Goal: Task Accomplishment & Management: Complete application form

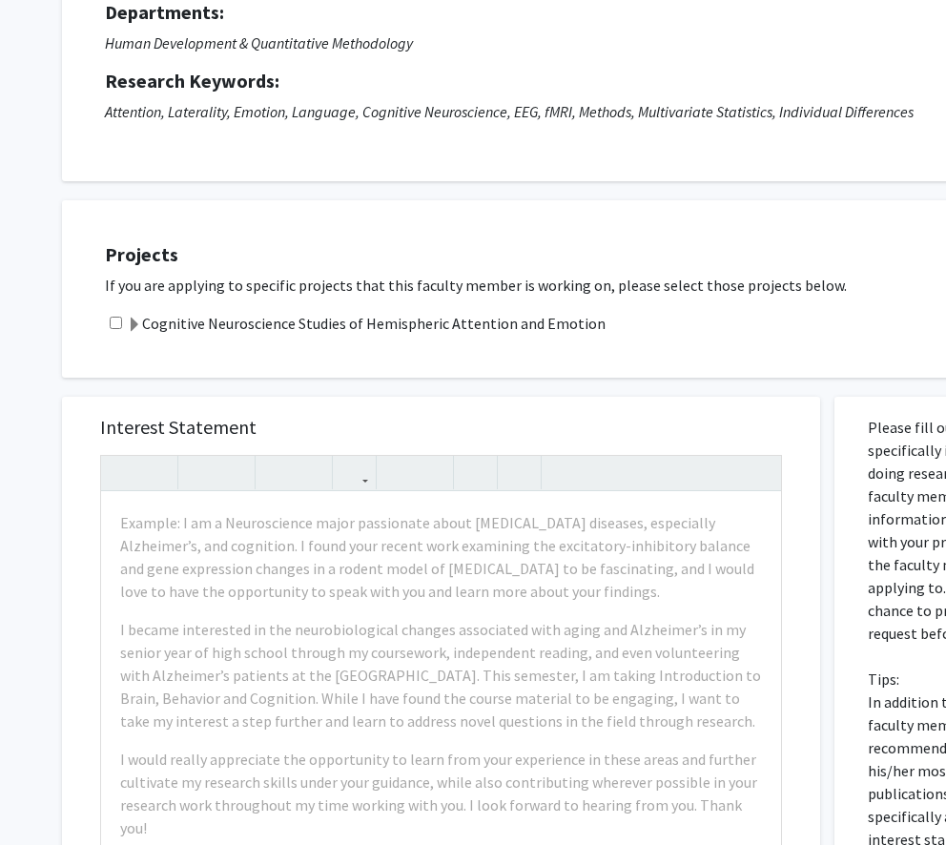
scroll to position [260, 0]
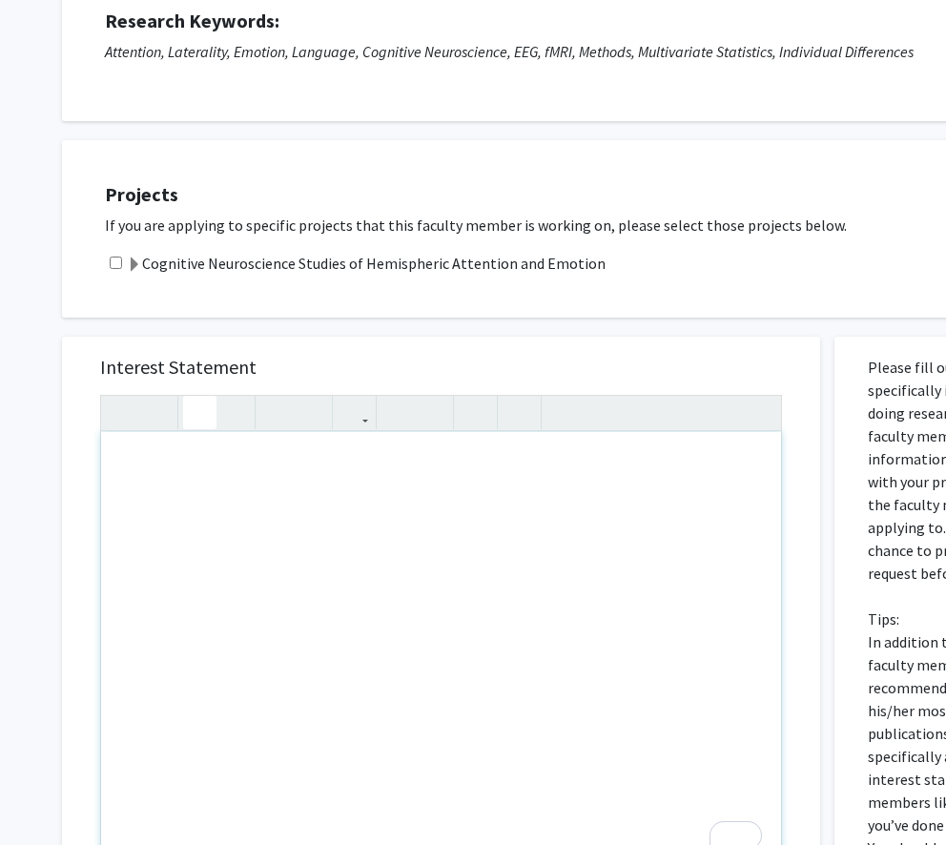
click at [293, 511] on div "To enrich screen reader interactions, please activate Accessibility in Grammarl…" at bounding box center [441, 650] width 680 height 437
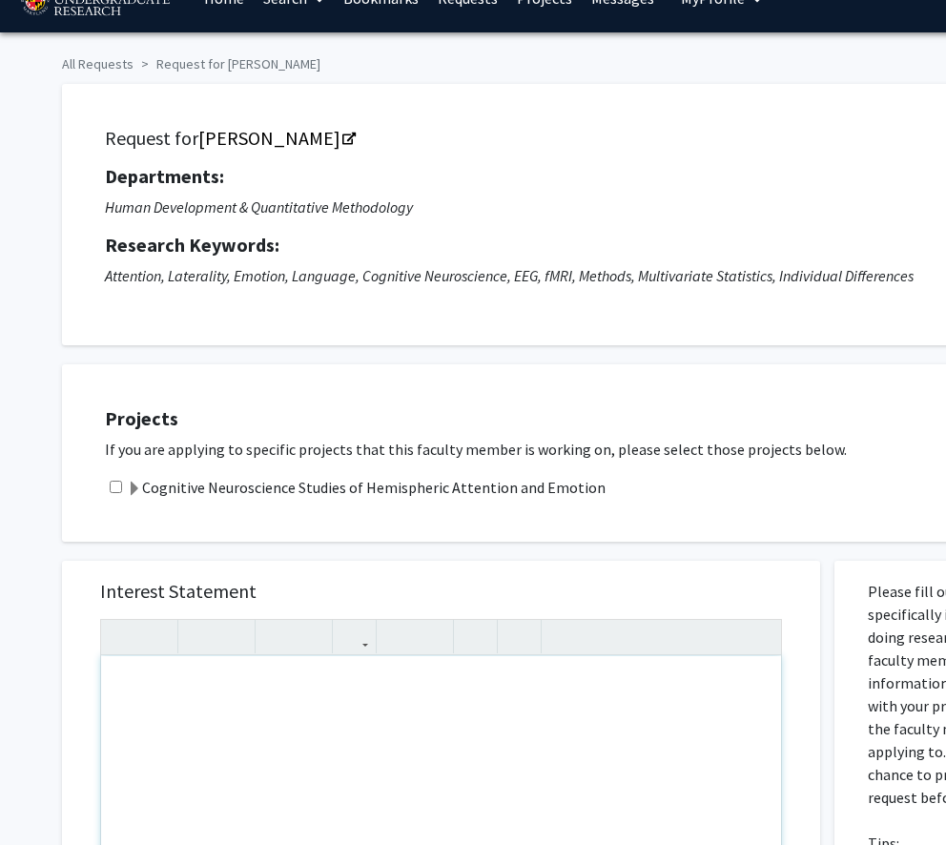
scroll to position [0, 0]
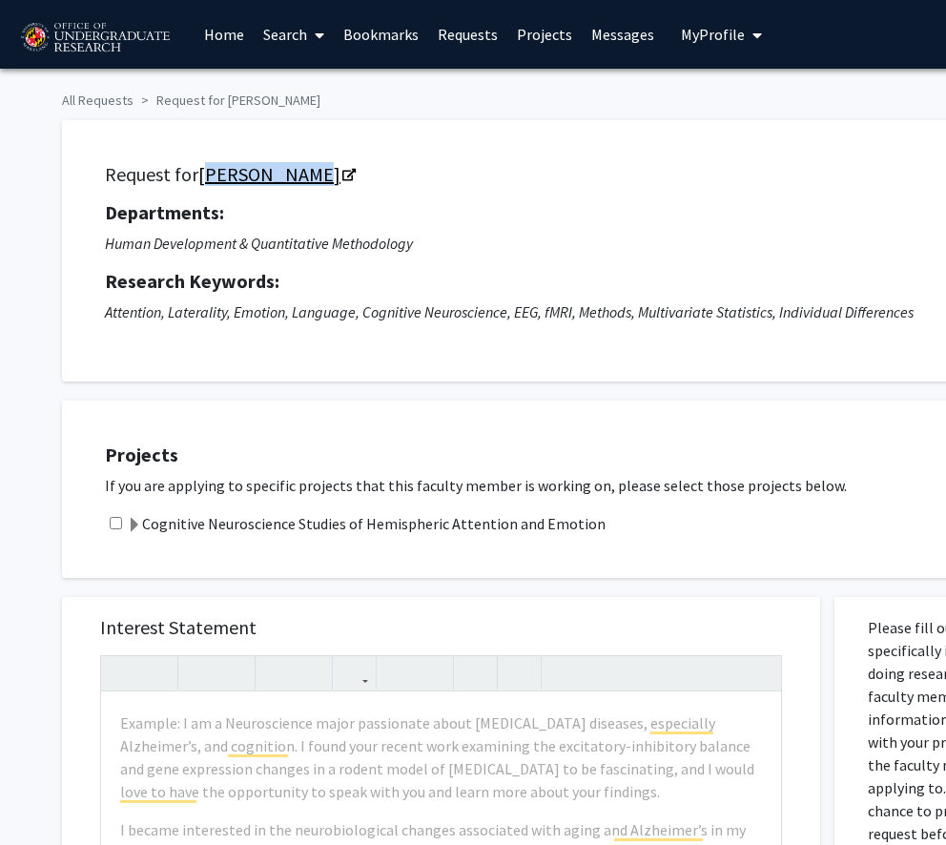
drag, startPoint x: 197, startPoint y: 174, endPoint x: 295, endPoint y: 177, distance: 97.3
click at [295, 177] on h5 "Request for [PERSON_NAME]" at bounding box center [579, 174] width 949 height 23
copy link "[PERSON_NAME]"
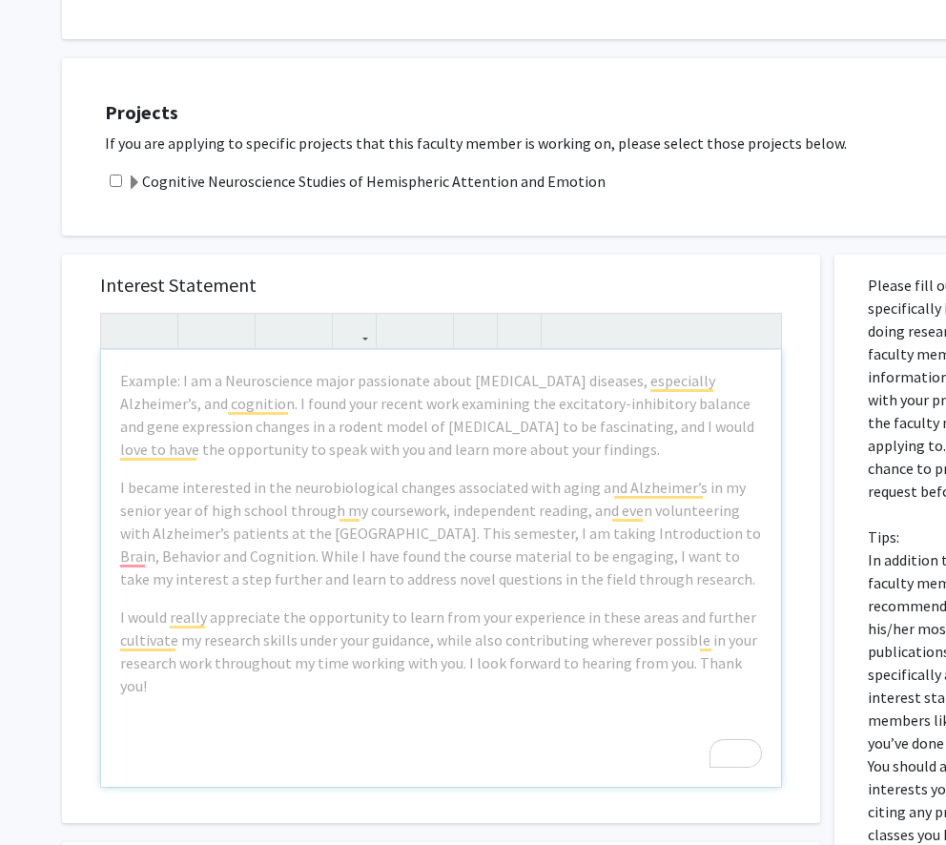
scroll to position [343, 0]
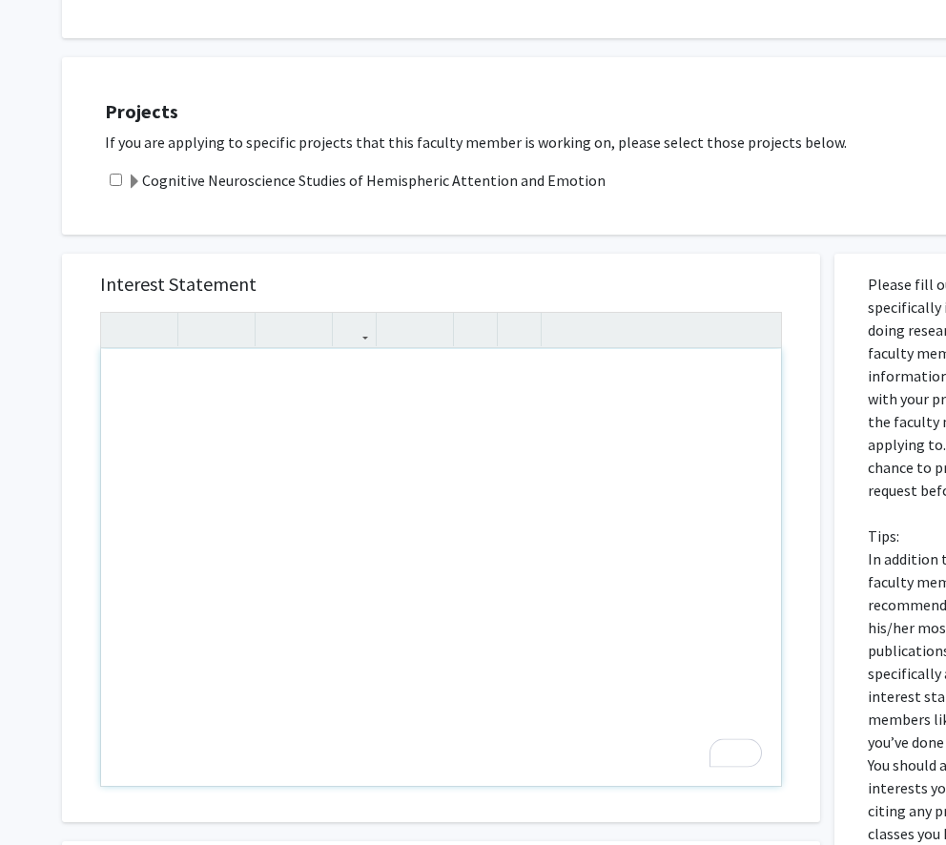
click at [188, 383] on div "To enrich screen reader interactions, please activate Accessibility in Grammarl…" at bounding box center [441, 567] width 680 height 437
paste div "To enrich screen reader interactions, please activate Accessibility in Grammarl…"
type textarea "<p>I am a psychology student with plans to pursue medical school, and I am very…"
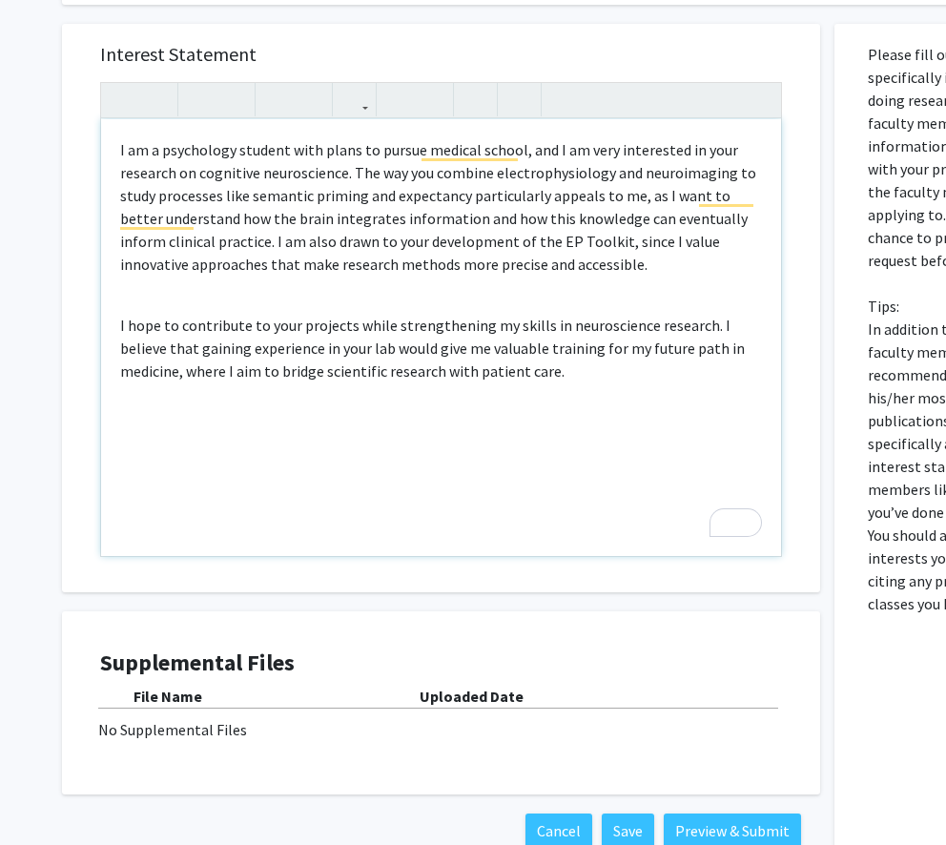
scroll to position [575, 0]
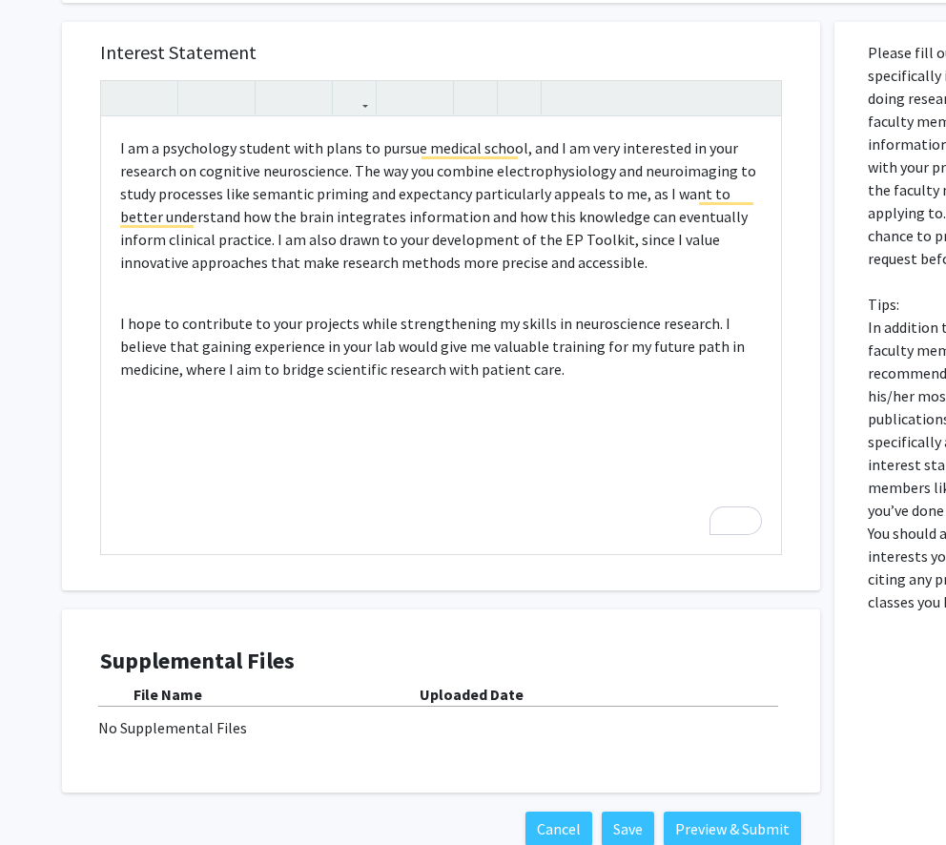
click at [412, 717] on div "No Supplemental Files" at bounding box center [441, 727] width 686 height 23
click at [186, 692] on b "File Name" at bounding box center [167, 694] width 69 height 19
click at [174, 731] on div "No Supplemental Files" at bounding box center [441, 727] width 686 height 23
click at [187, 675] on div "Supplemental Files File Name Uploaded Date No Supplemental Files" at bounding box center [441, 700] width 682 height 107
click at [570, 711] on div "File Name Uploaded Date No Supplemental Files" at bounding box center [441, 711] width 682 height 56
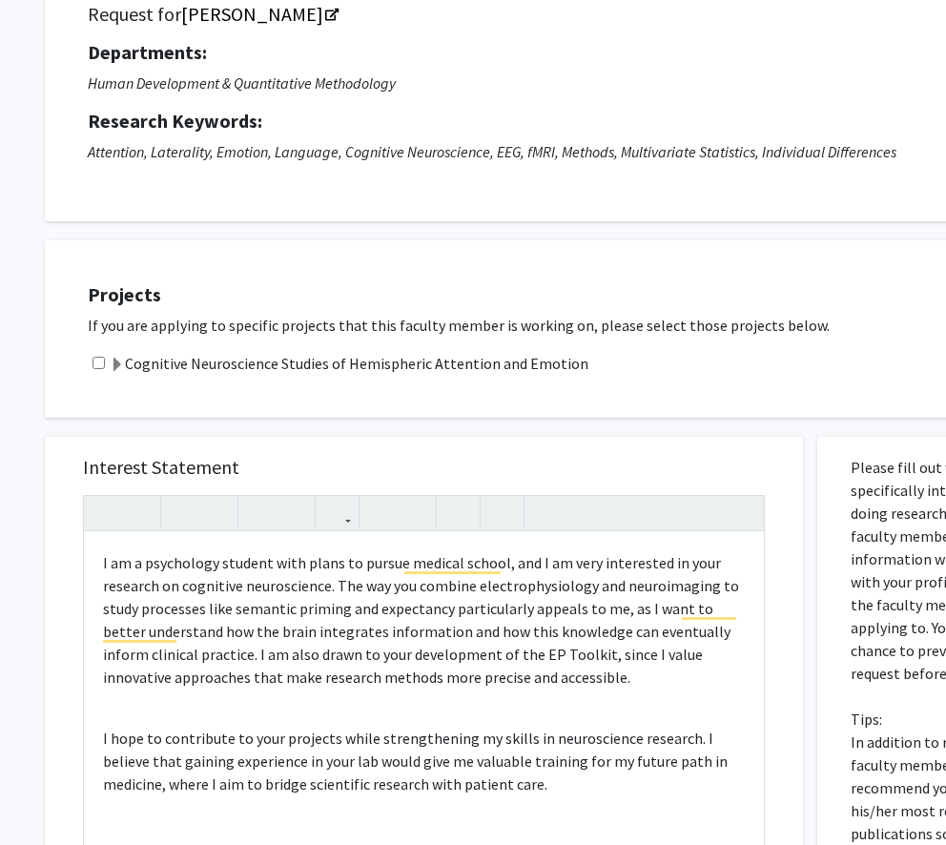
scroll to position [160, 24]
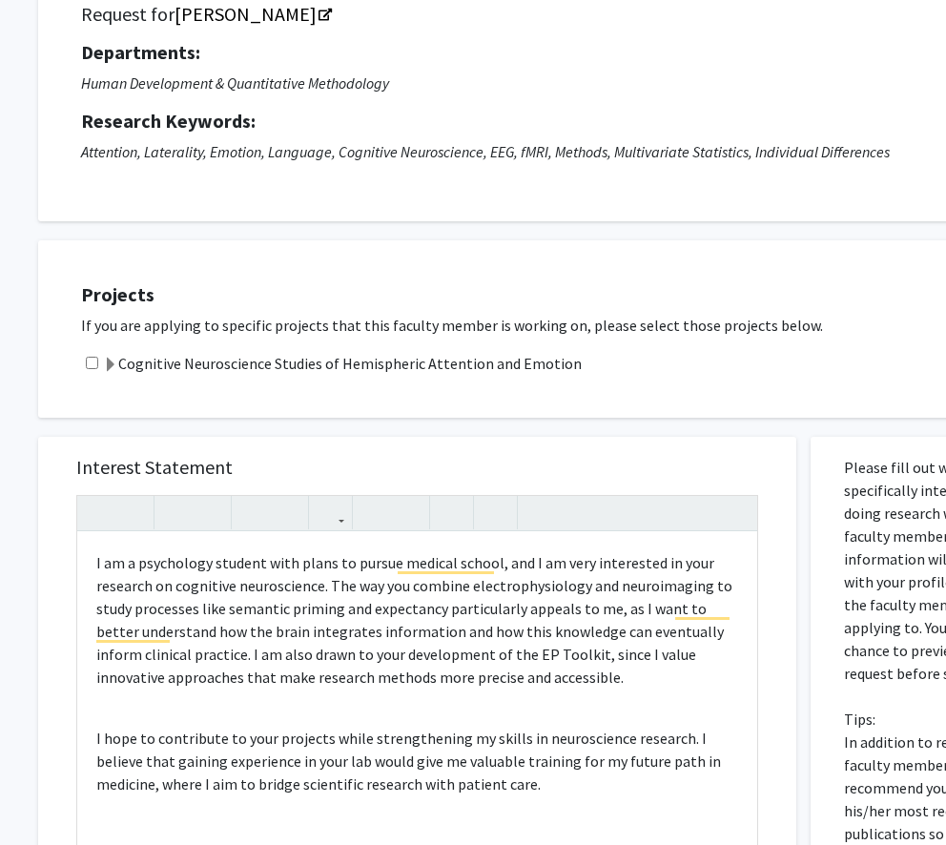
click at [91, 362] on input "checkbox" at bounding box center [92, 363] width 12 height 12
checkbox input "true"
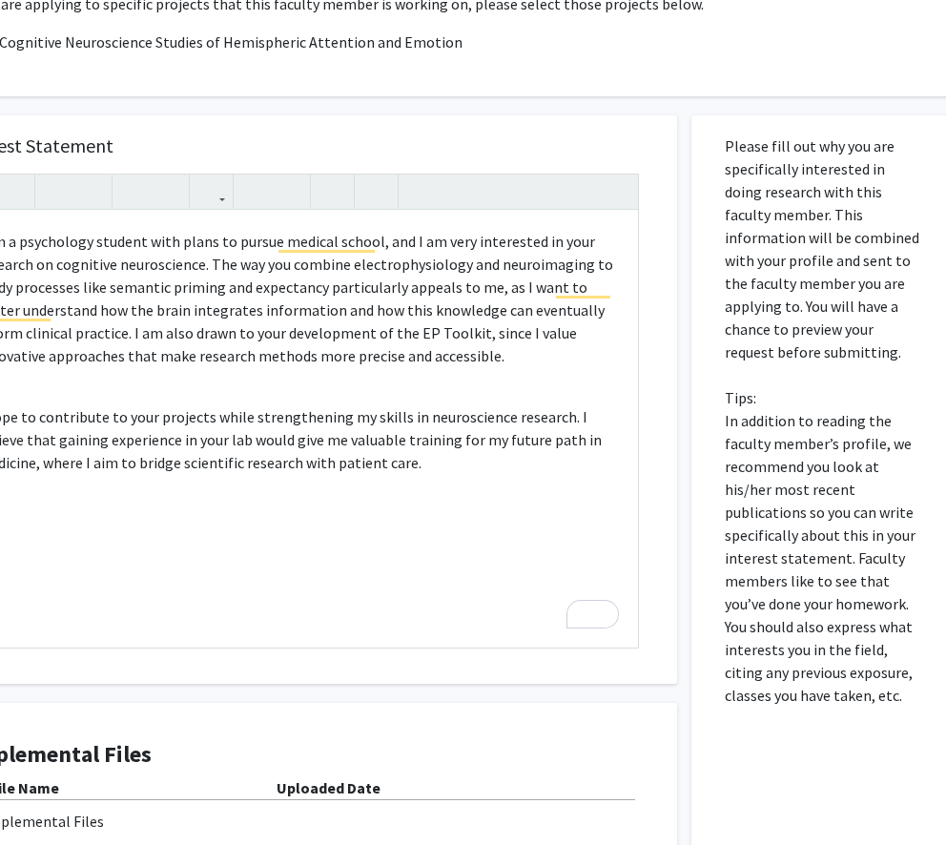
scroll to position [481, 143]
click at [425, 522] on div "I am a psychology student with plans to pursue medical school, and I am very in…" at bounding box center [298, 430] width 680 height 437
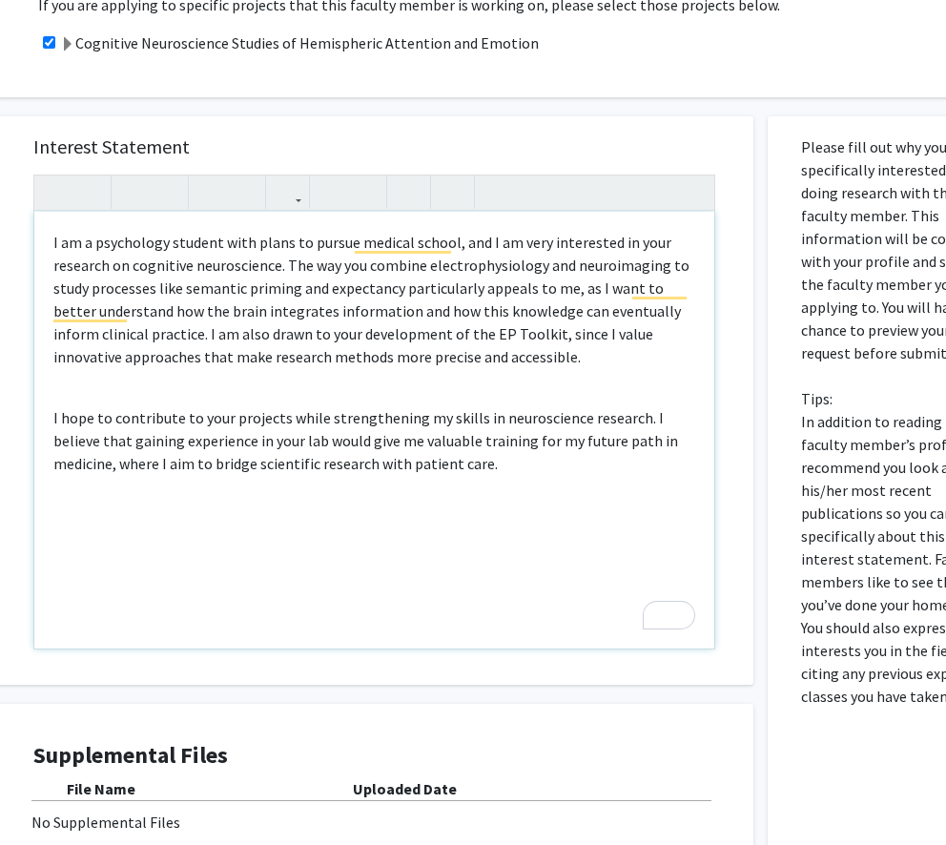
scroll to position [481, 70]
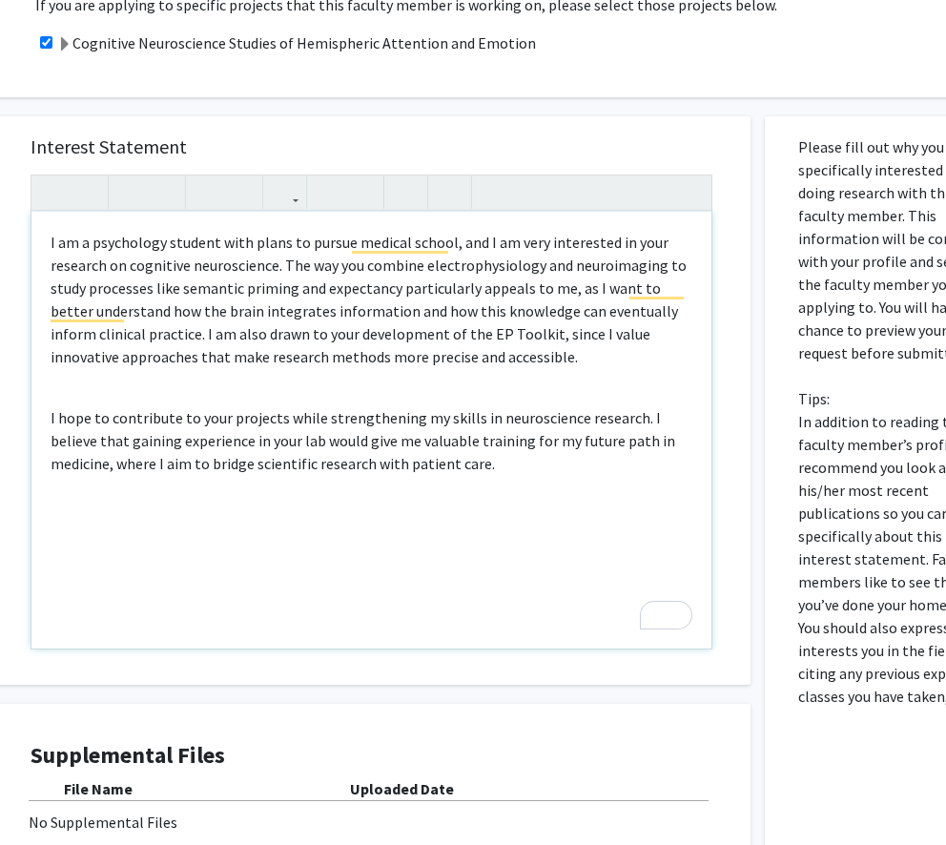
click at [267, 372] on div "I am a psychology student with plans to pursue medical school, and I am very in…" at bounding box center [371, 430] width 680 height 437
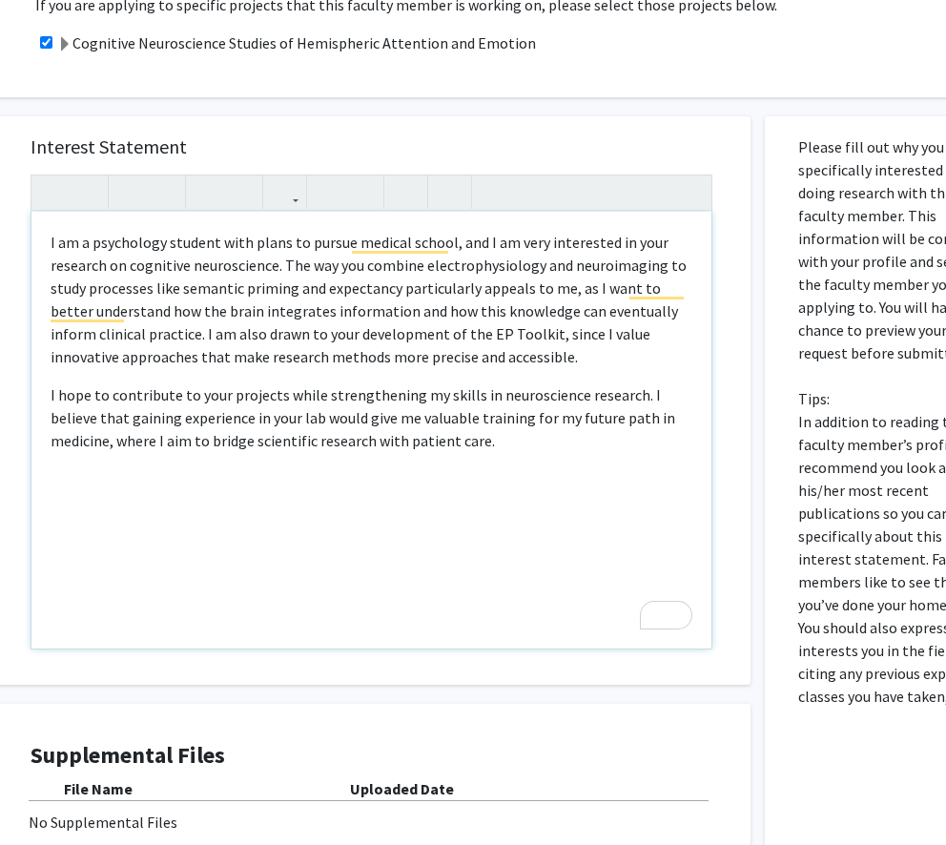
click at [420, 462] on div "I am a psychology student with plans to pursue medical school, and I am very in…" at bounding box center [371, 430] width 680 height 437
type textarea "<p>I am a psychology student with plans to pursue medical school, and I am very…"
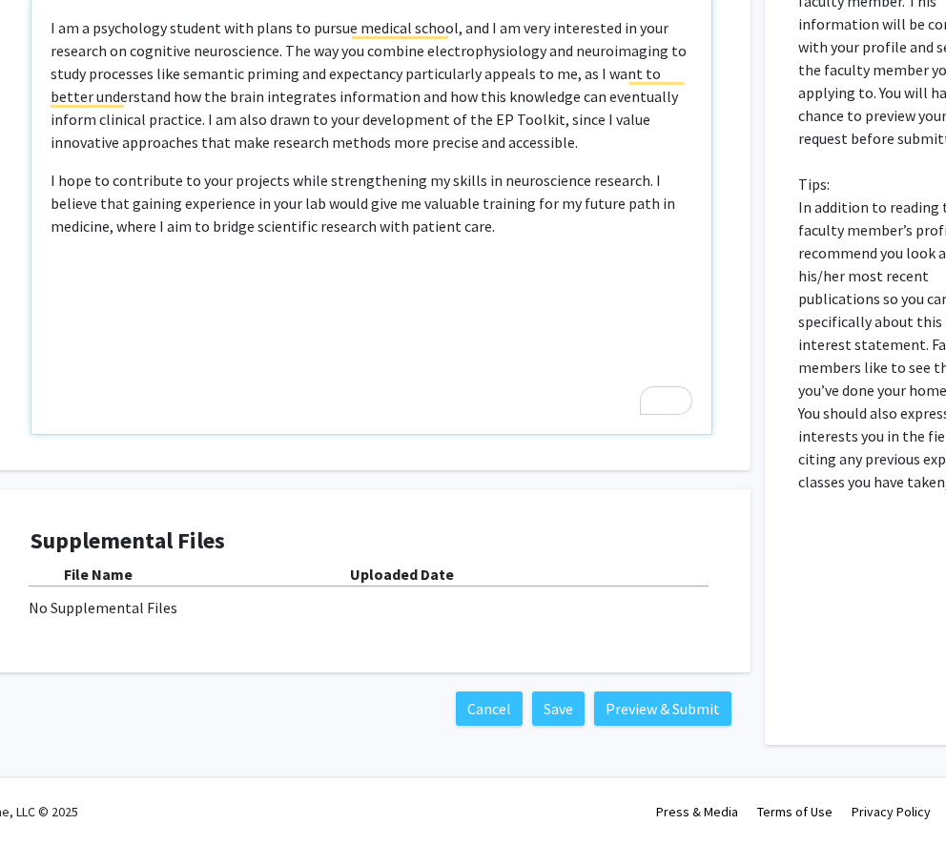
scroll to position [695, 68]
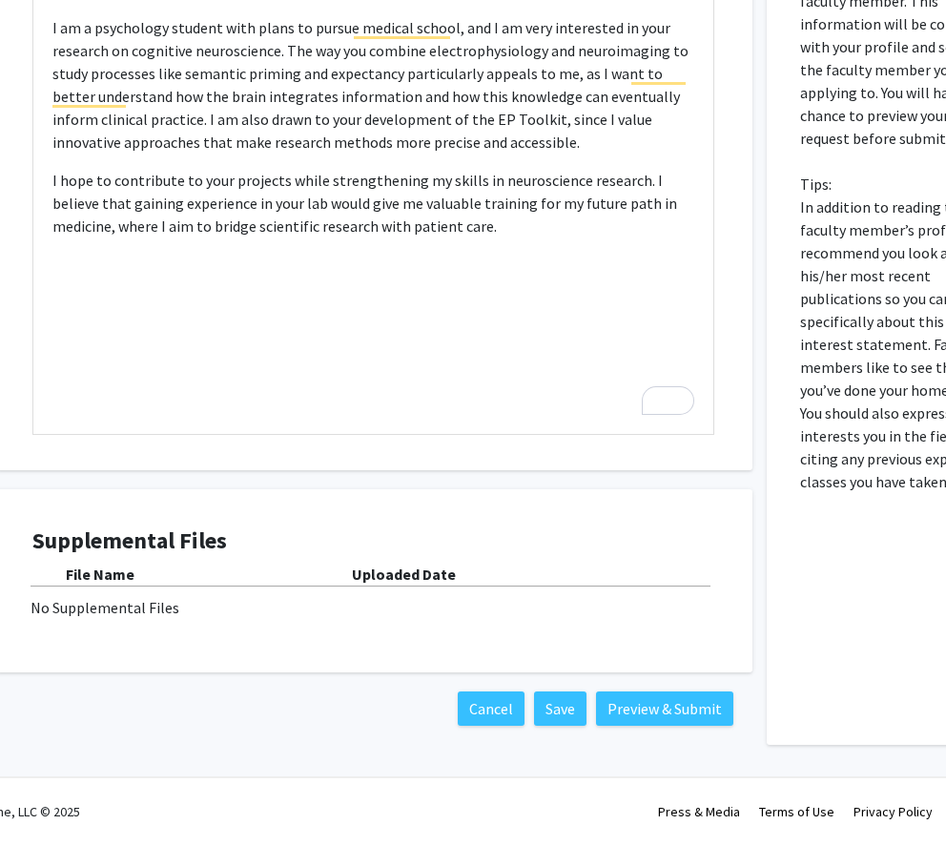
click at [390, 576] on b "Uploaded Date" at bounding box center [404, 573] width 104 height 19
click at [85, 587] on div "File Name Uploaded Date No Supplemental Files" at bounding box center [373, 591] width 682 height 56
click at [202, 556] on div "Supplemental Files File Name Uploaded Date No Supplemental Files" at bounding box center [373, 580] width 682 height 107
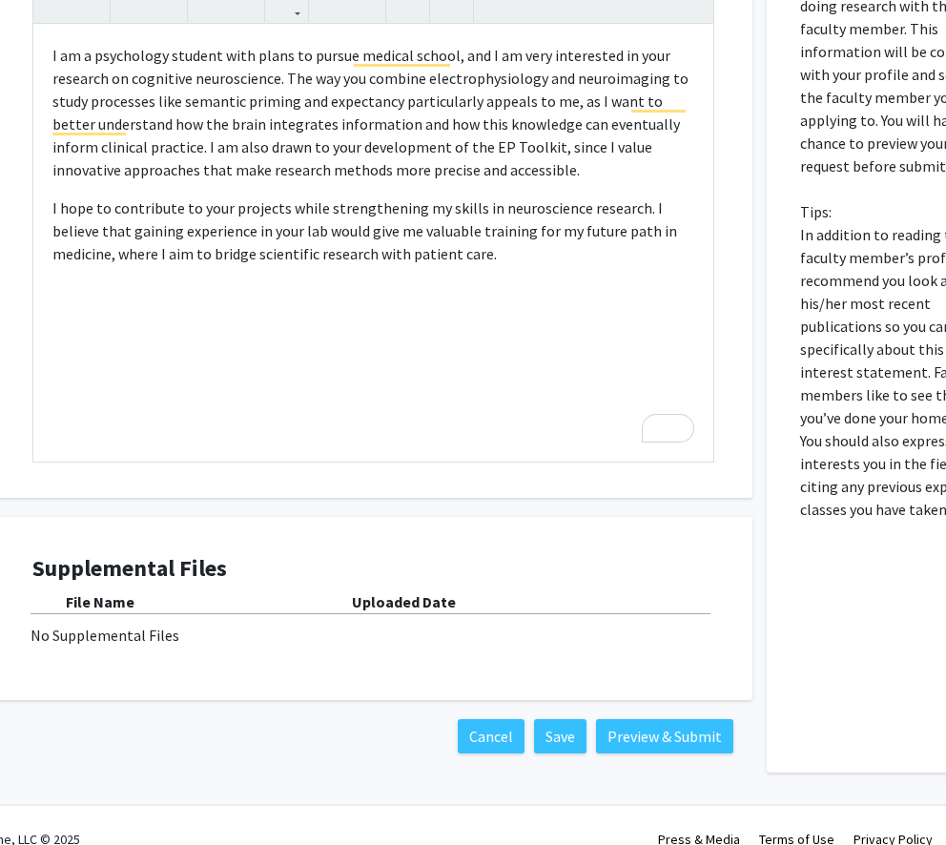
click at [130, 634] on div "No Supplemental Files" at bounding box center [374, 635] width 686 height 23
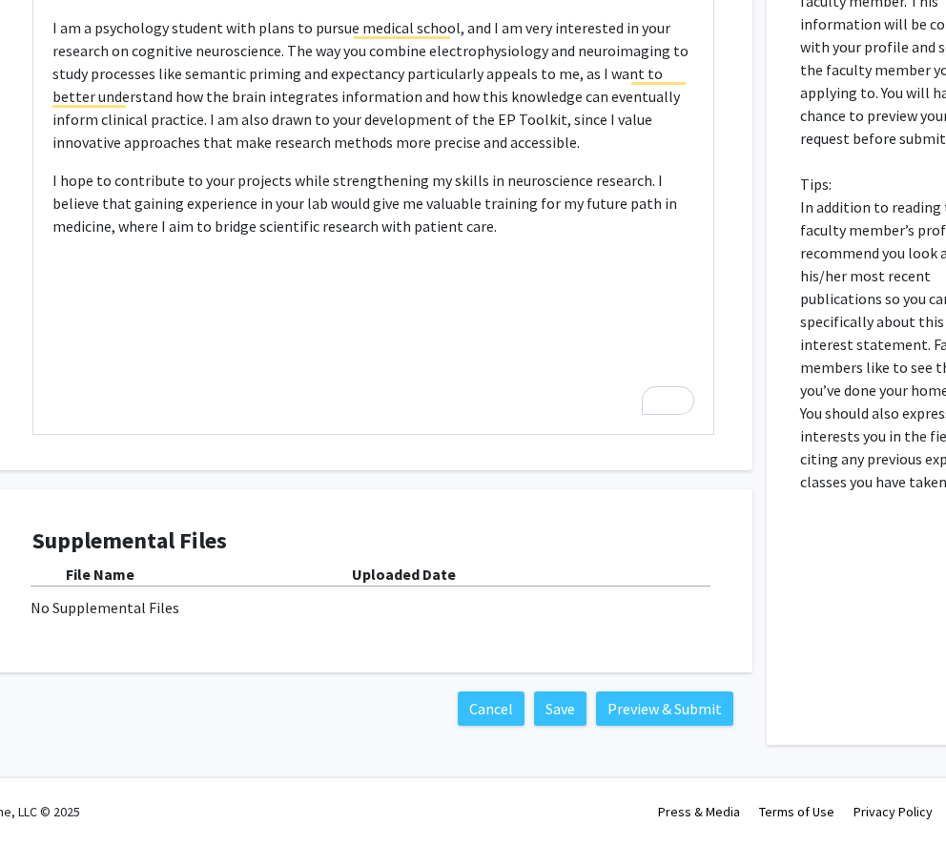
scroll to position [688, 68]
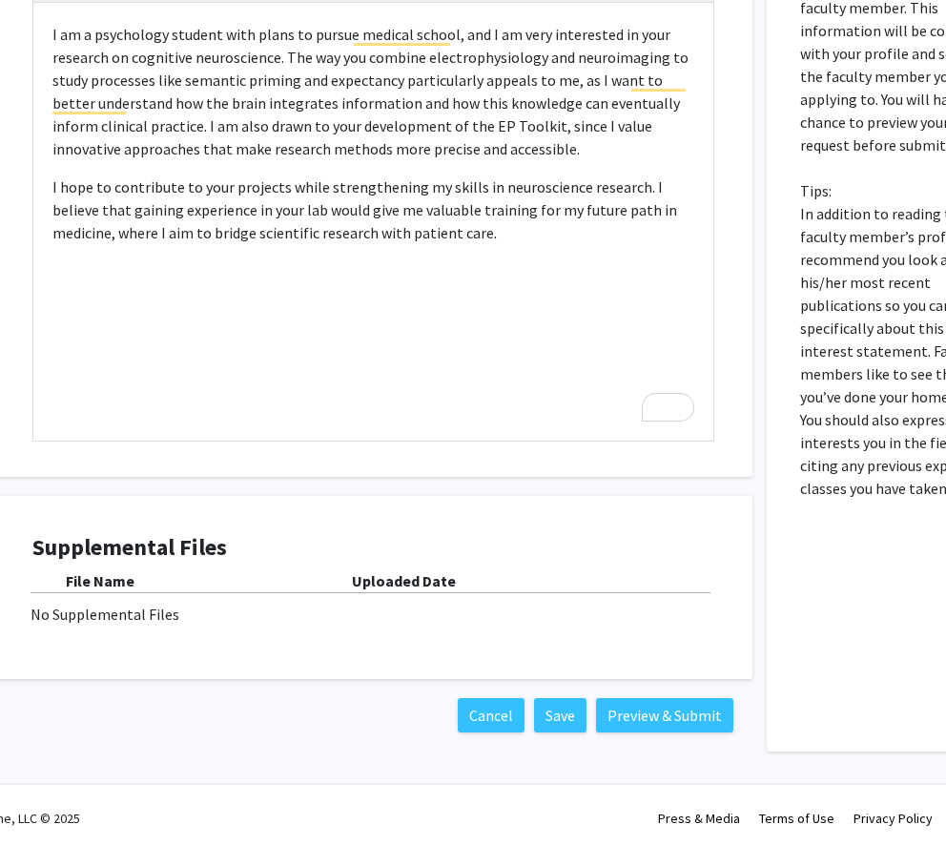
click at [122, 578] on b "File Name" at bounding box center [100, 580] width 69 height 19
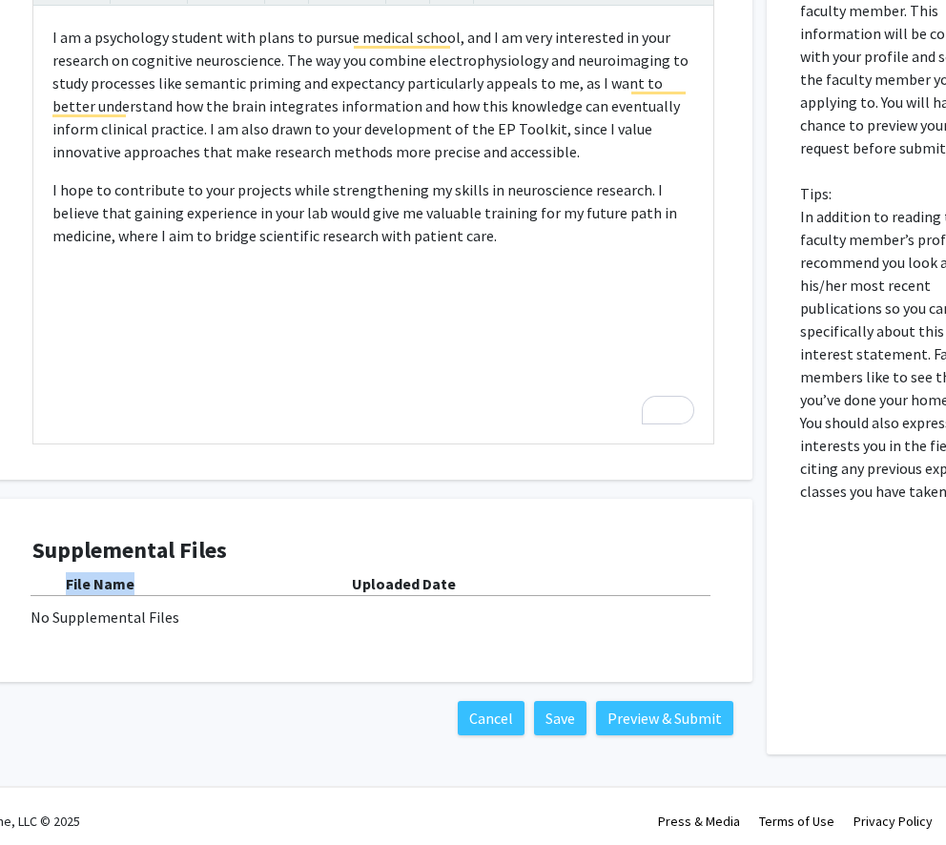
scroll to position [695, 68]
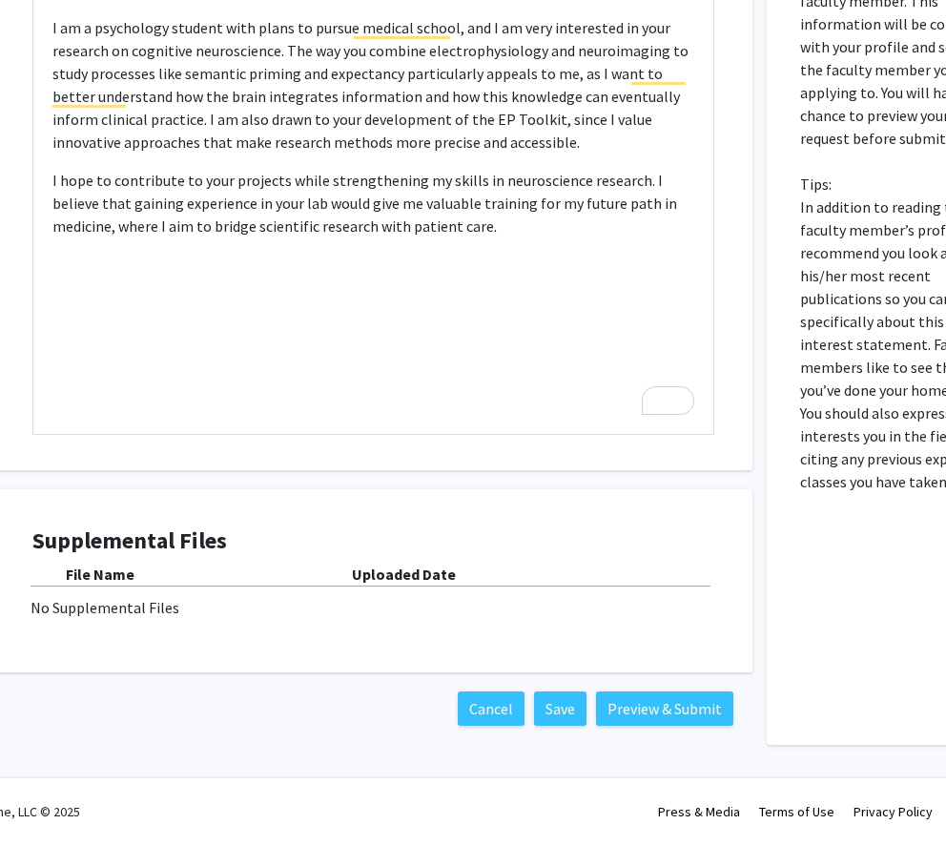
click at [125, 620] on div "Supplemental Files File Name Uploaded Date No Supplemental Files" at bounding box center [373, 580] width 682 height 107
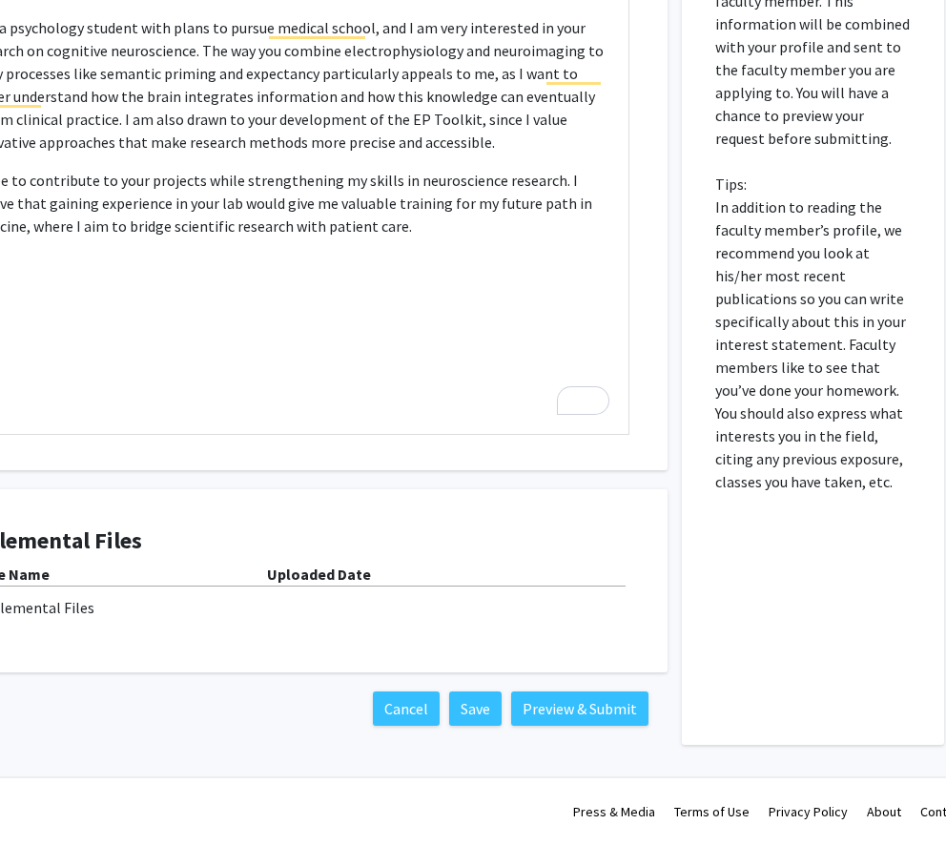
click at [318, 582] on b "Uploaded Date" at bounding box center [319, 573] width 104 height 19
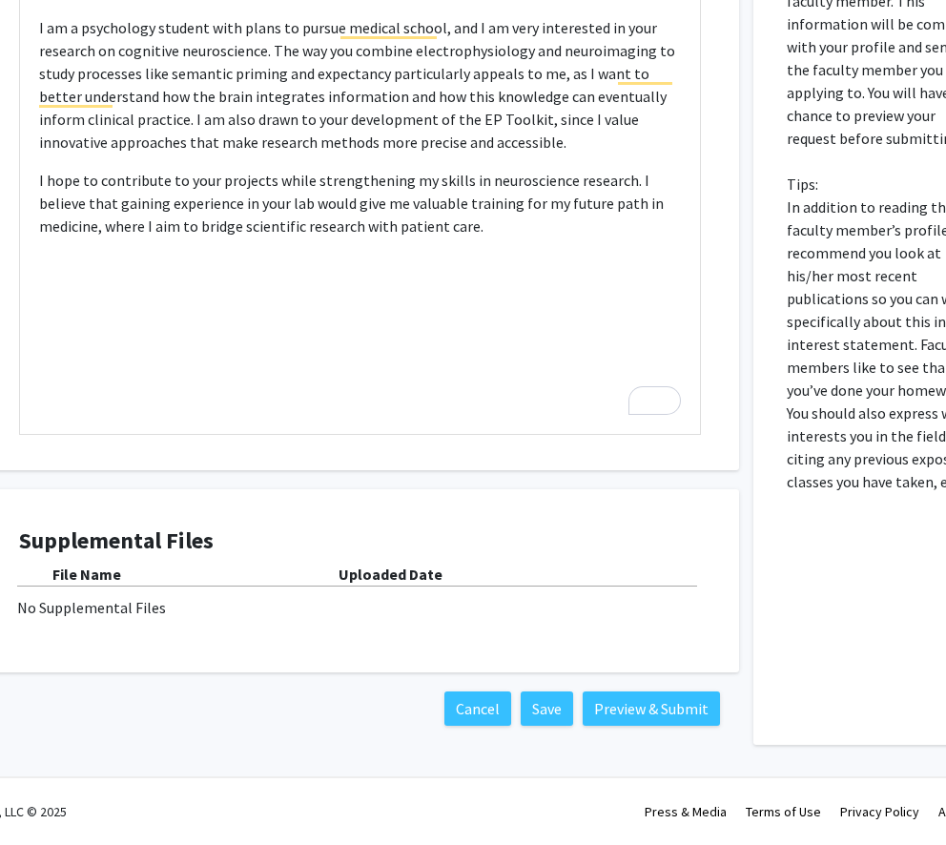
scroll to position [695, 80]
click at [113, 589] on div "File Name Uploaded Date No Supplemental Files" at bounding box center [361, 591] width 682 height 56
click at [112, 594] on div "File Name Uploaded Date No Supplemental Files" at bounding box center [361, 591] width 682 height 56
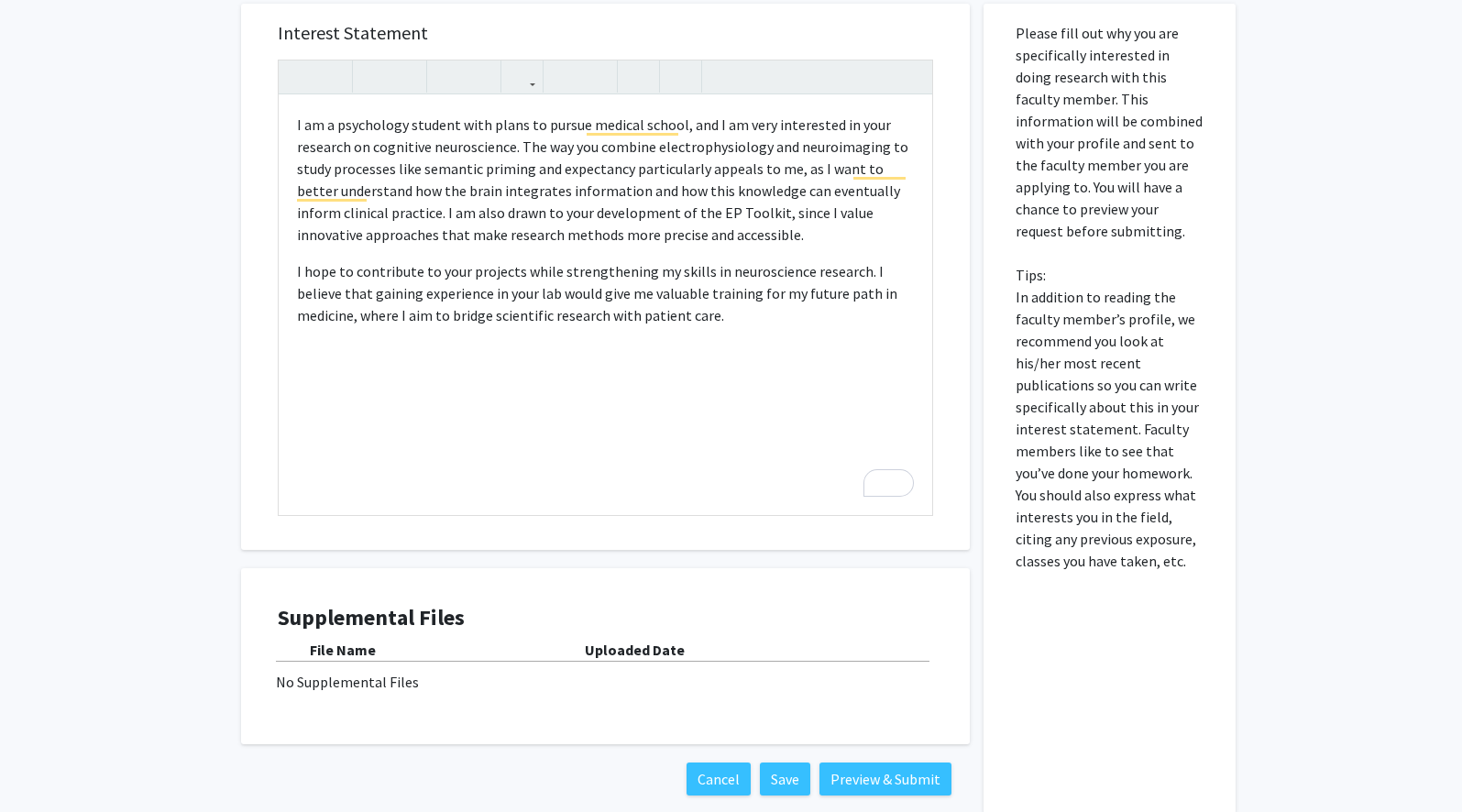
scroll to position [627, 0]
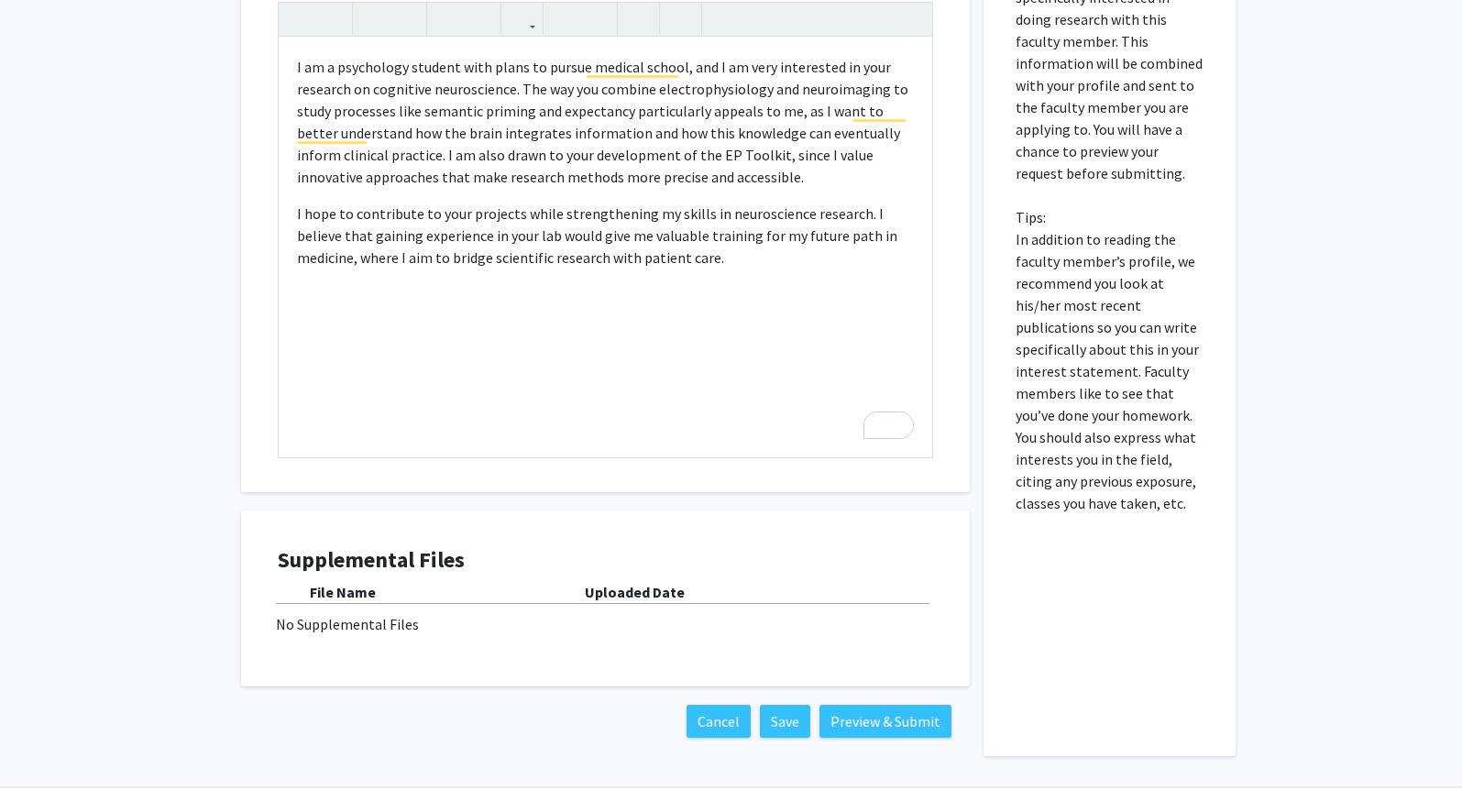
click at [453, 604] on div "File Name Uploaded Date No Supplemental Files" at bounding box center [606, 608] width 656 height 54
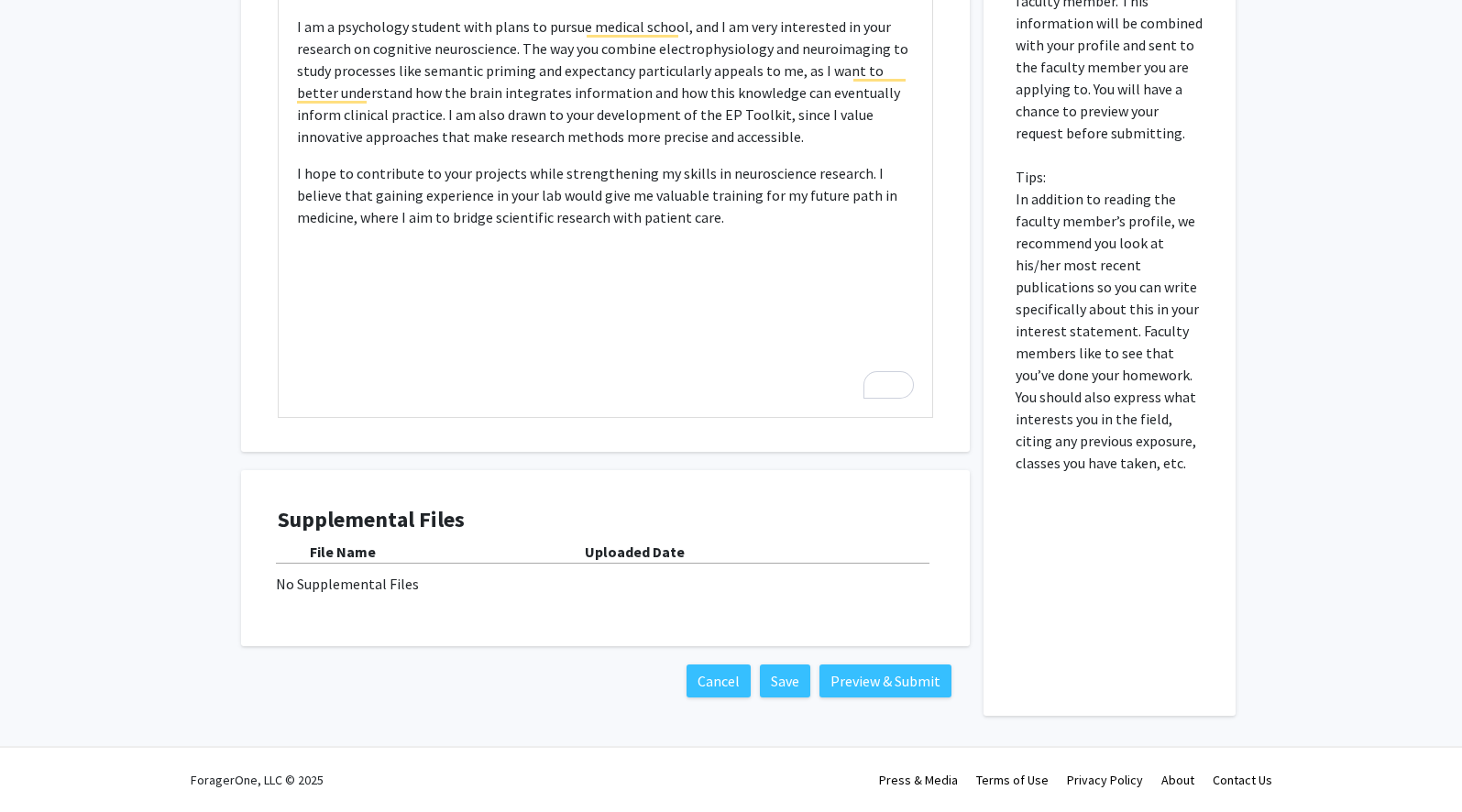
click at [358, 575] on div "No Supplemental Files" at bounding box center [606, 583] width 659 height 22
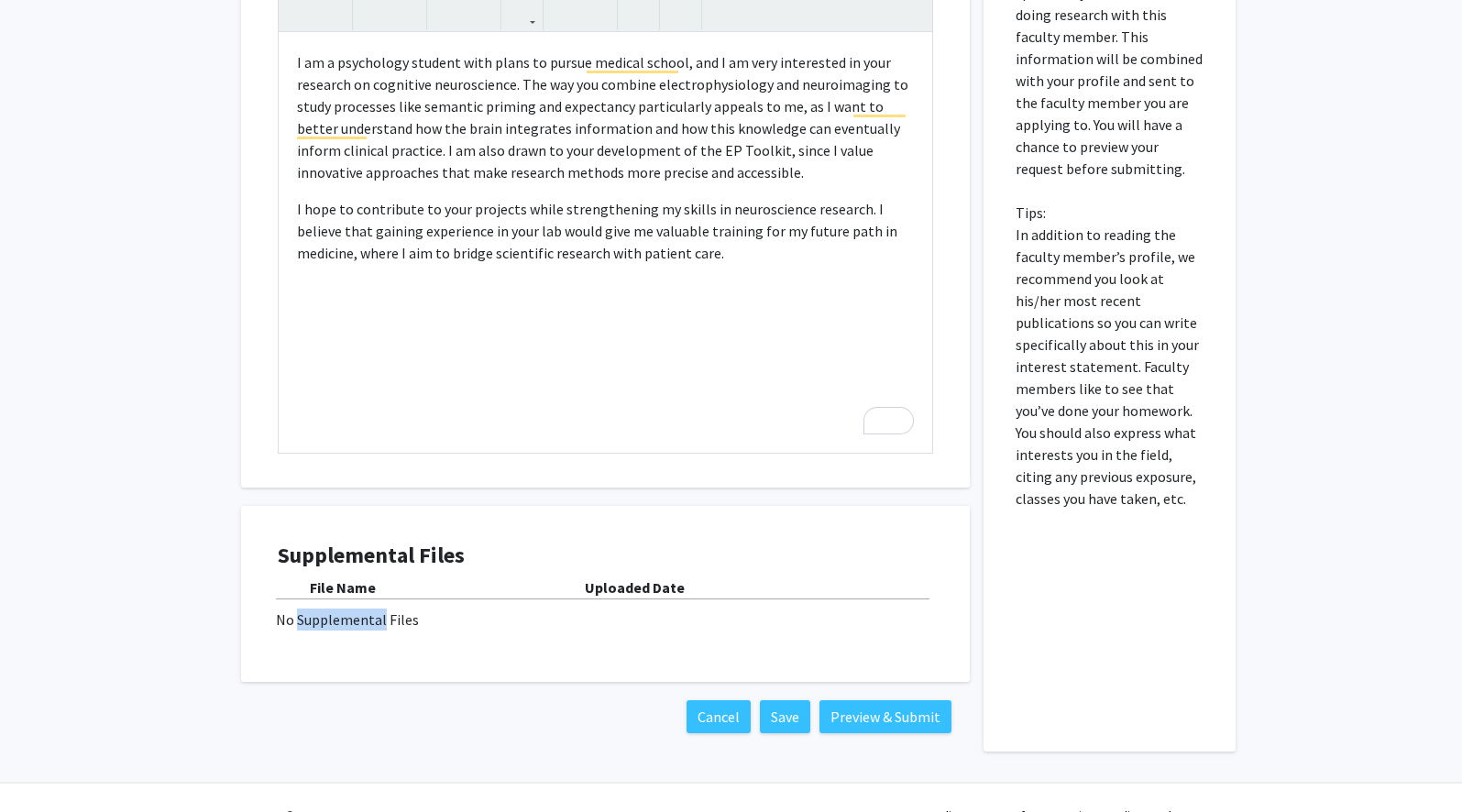
scroll to position [639, 0]
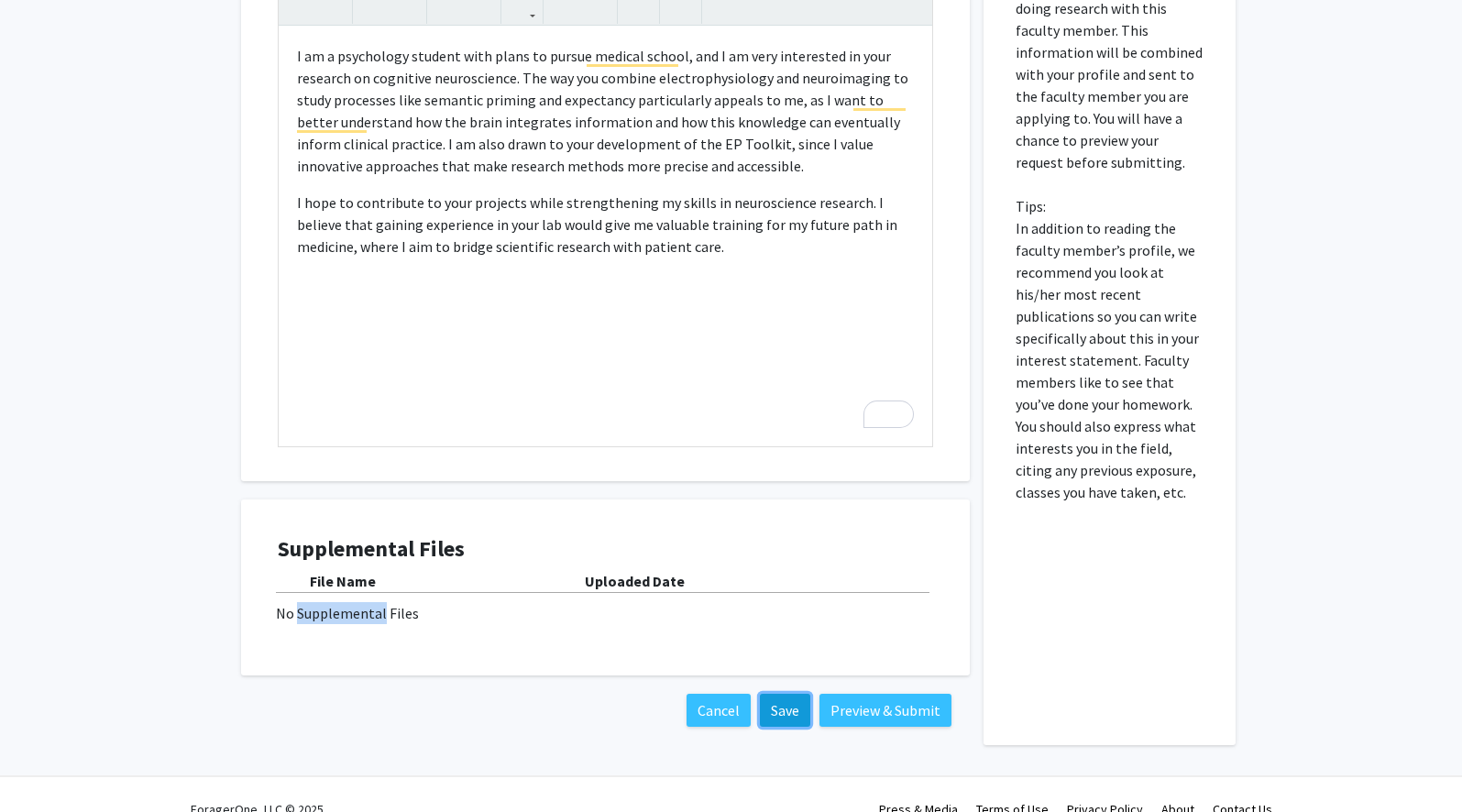
click at [781, 717] on button "Save" at bounding box center [784, 710] width 50 height 33
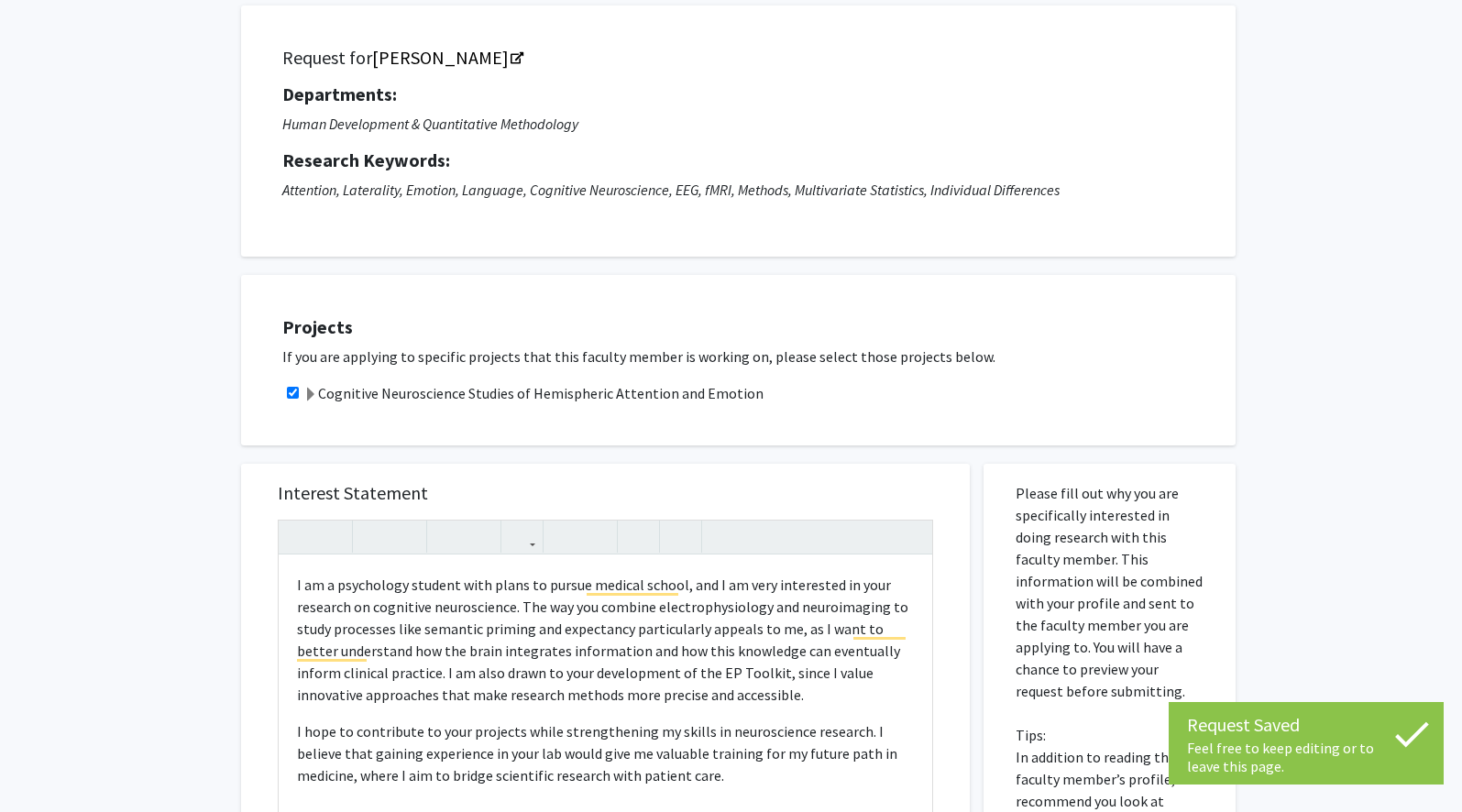
scroll to position [0, 0]
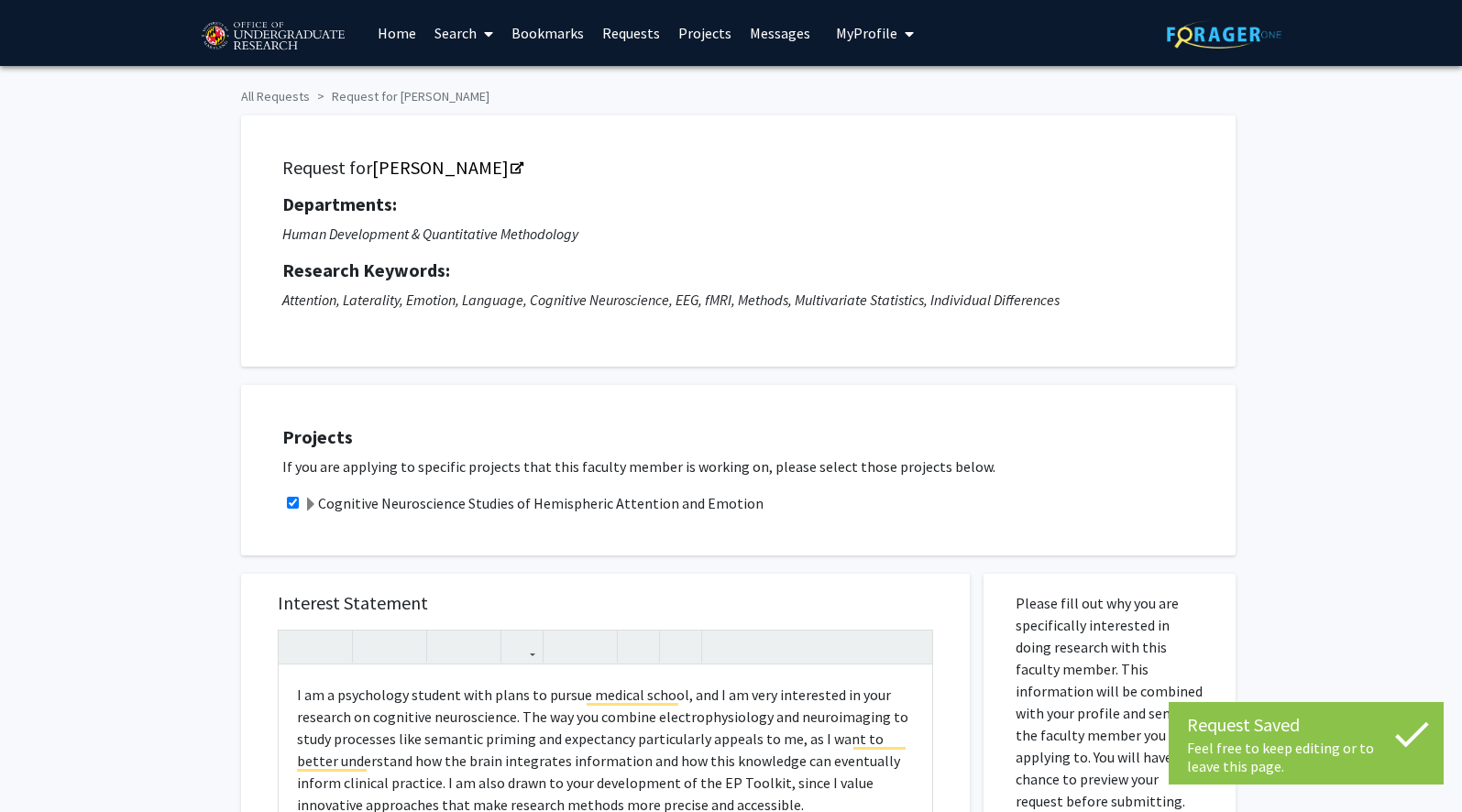
click at [861, 37] on span "My Profile" at bounding box center [867, 33] width 62 height 18
click at [866, 98] on img at bounding box center [867, 93] width 37 height 37
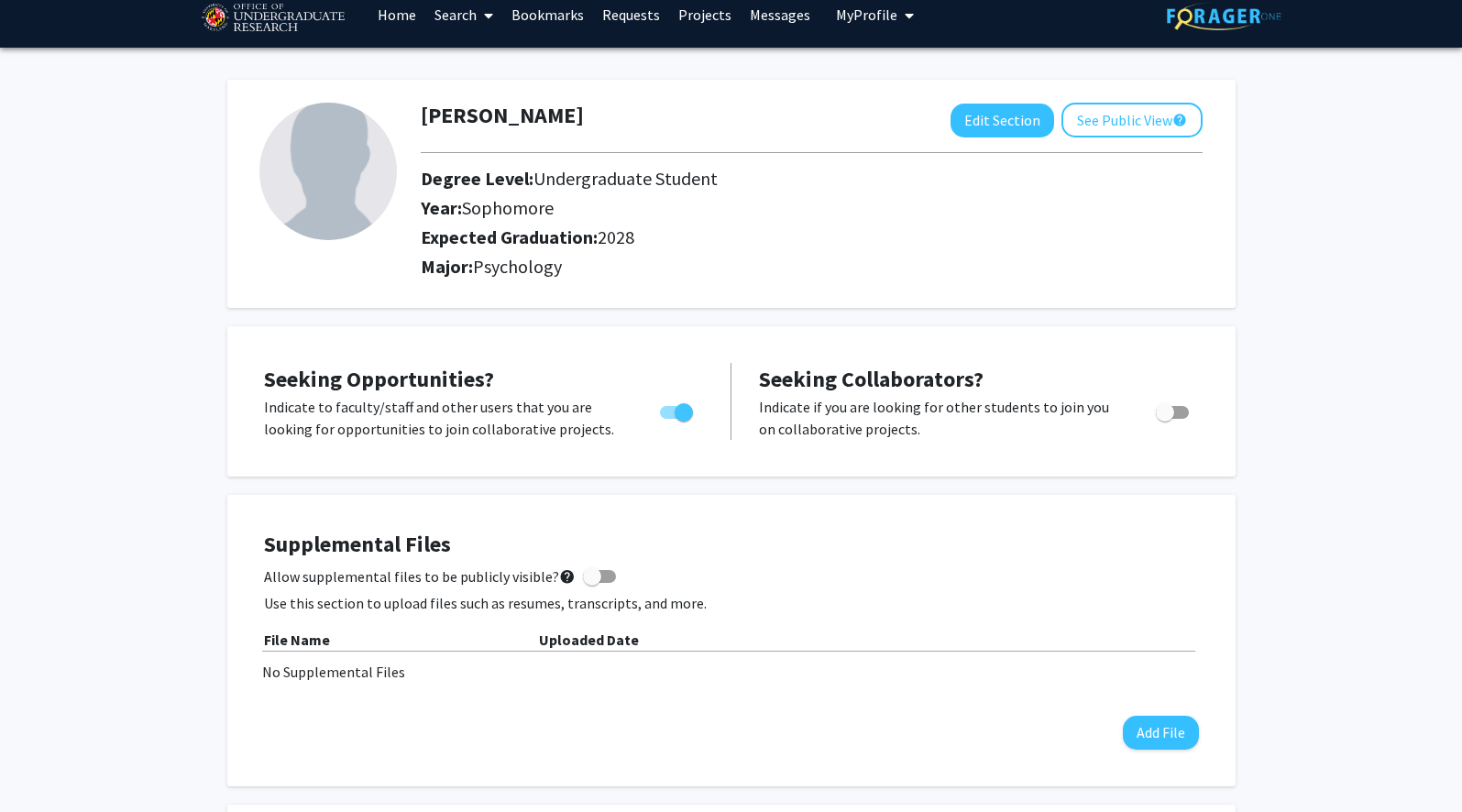
scroll to position [117, 0]
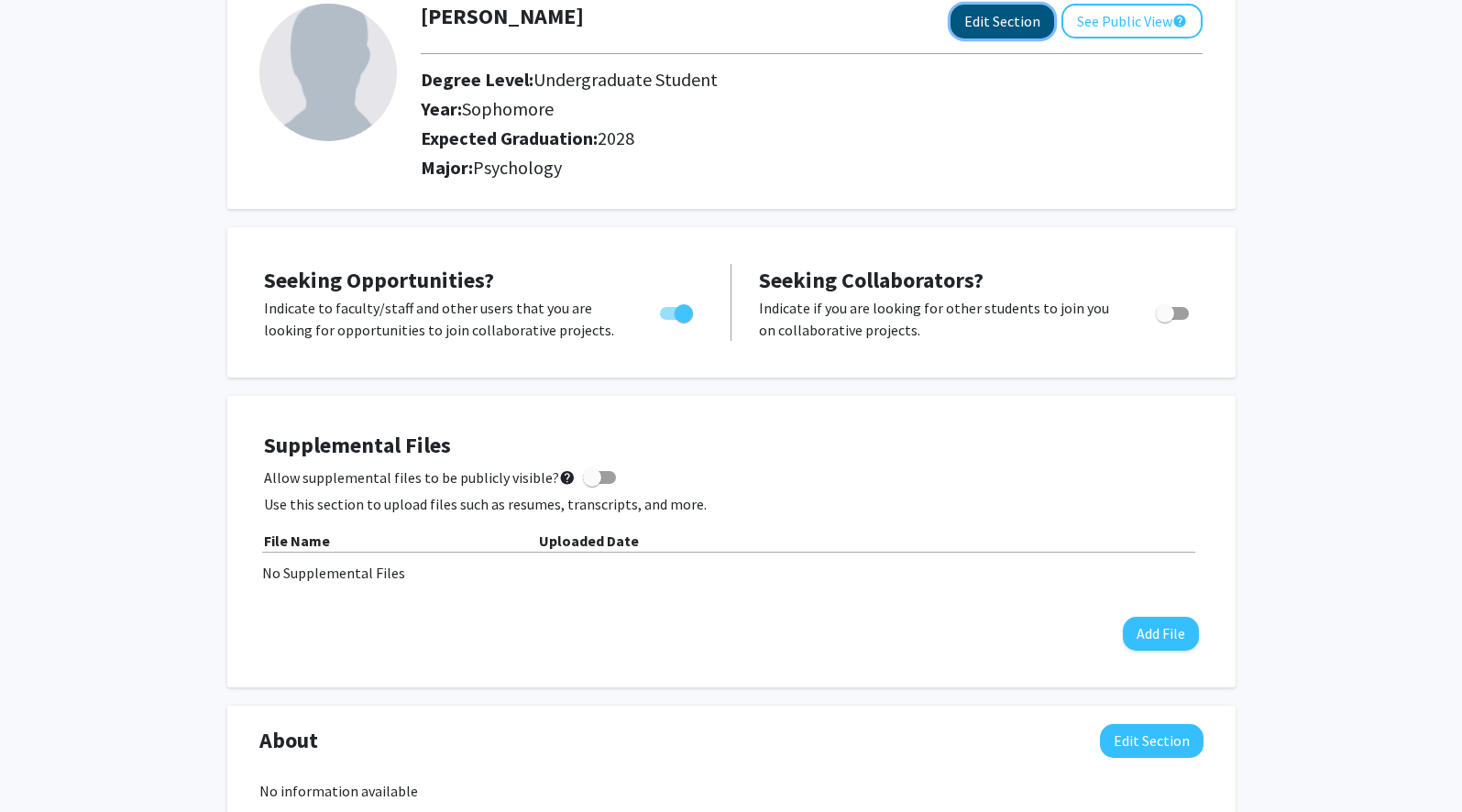
click at [908, 32] on button "Edit Section" at bounding box center [1003, 21] width 104 height 34
select select "sophomore"
select select "2028"
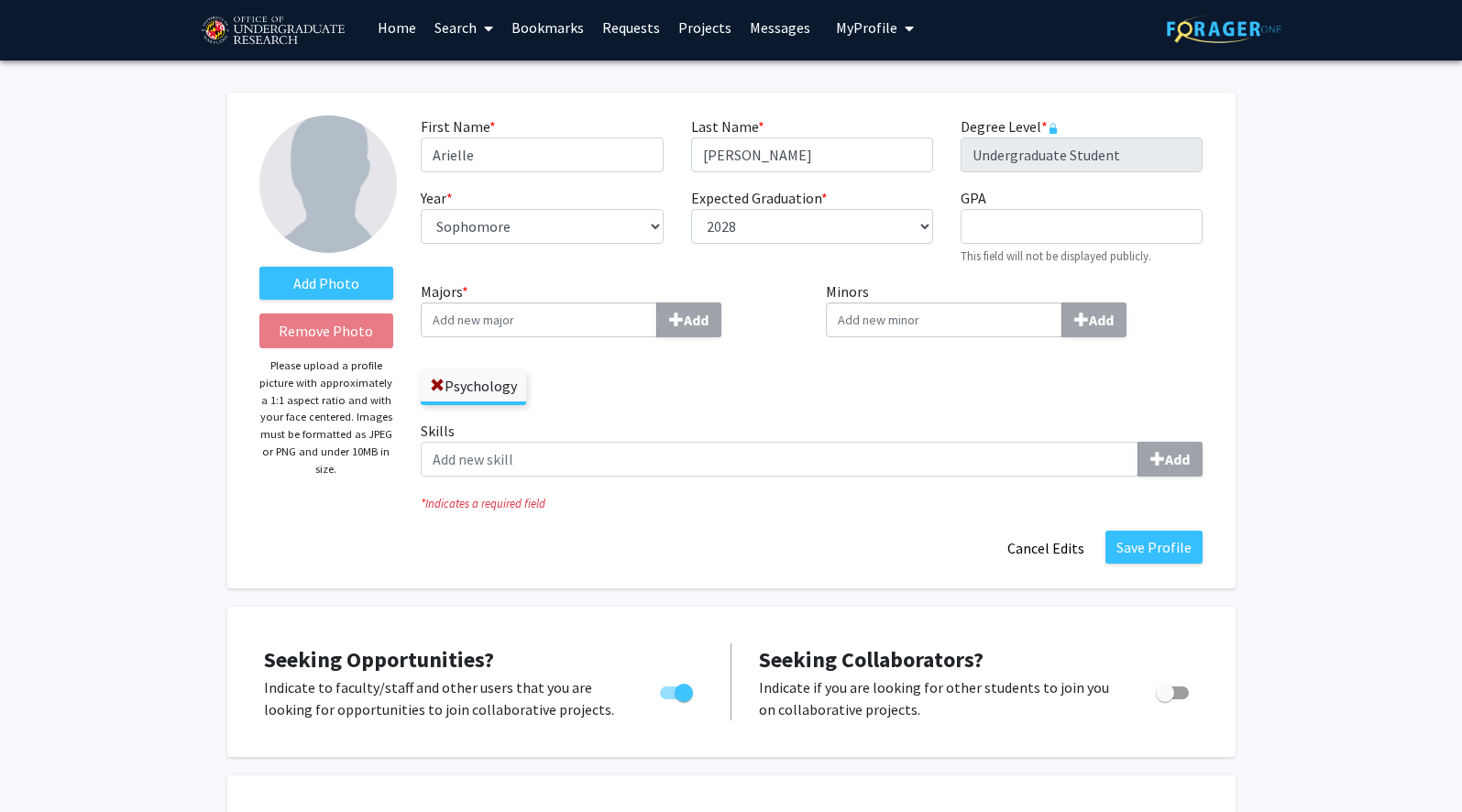
scroll to position [0, 0]
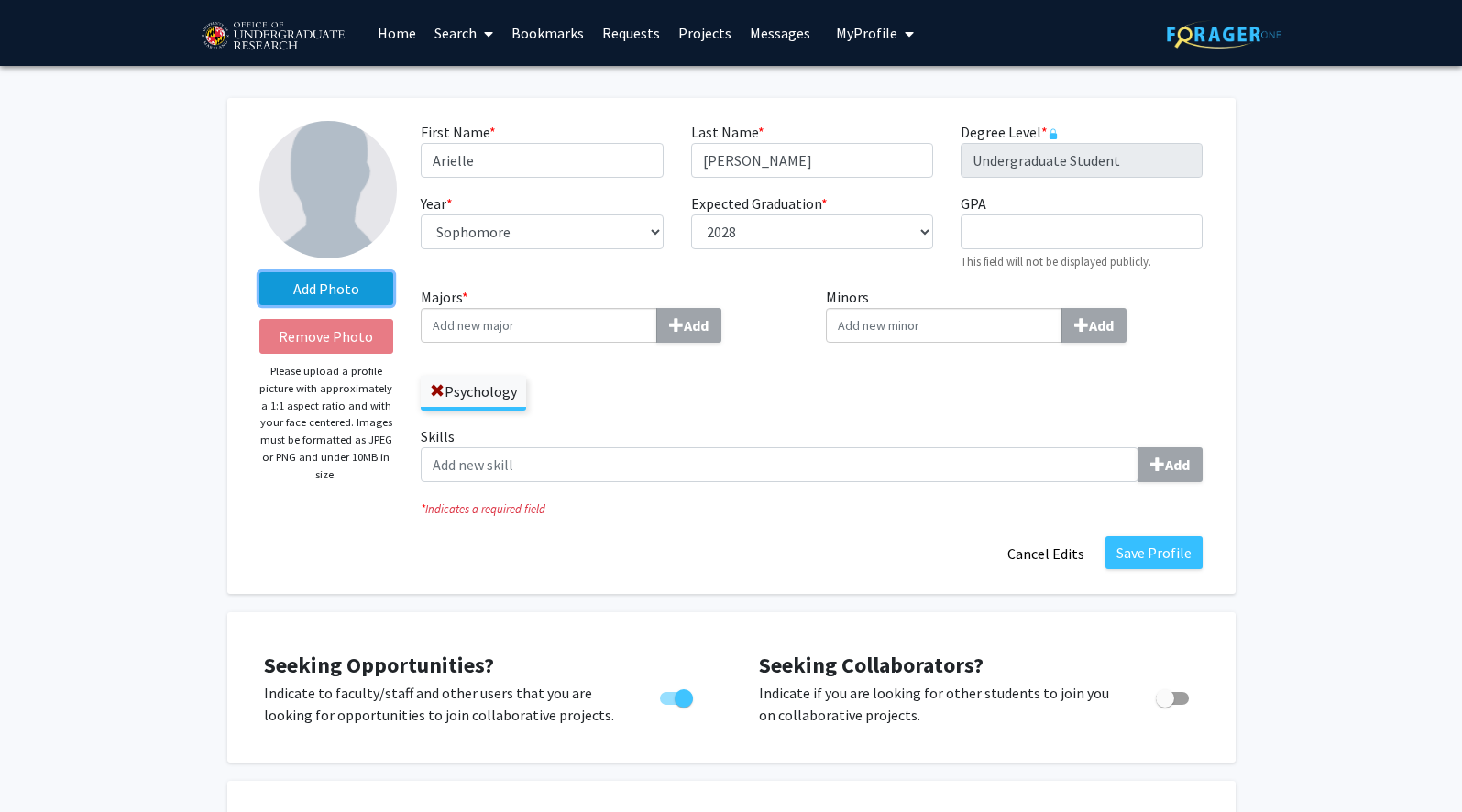
click at [326, 294] on label "Add Photo" at bounding box center [327, 288] width 135 height 33
click at [0, 0] on input "Add Photo" at bounding box center [0, 0] width 0 height 0
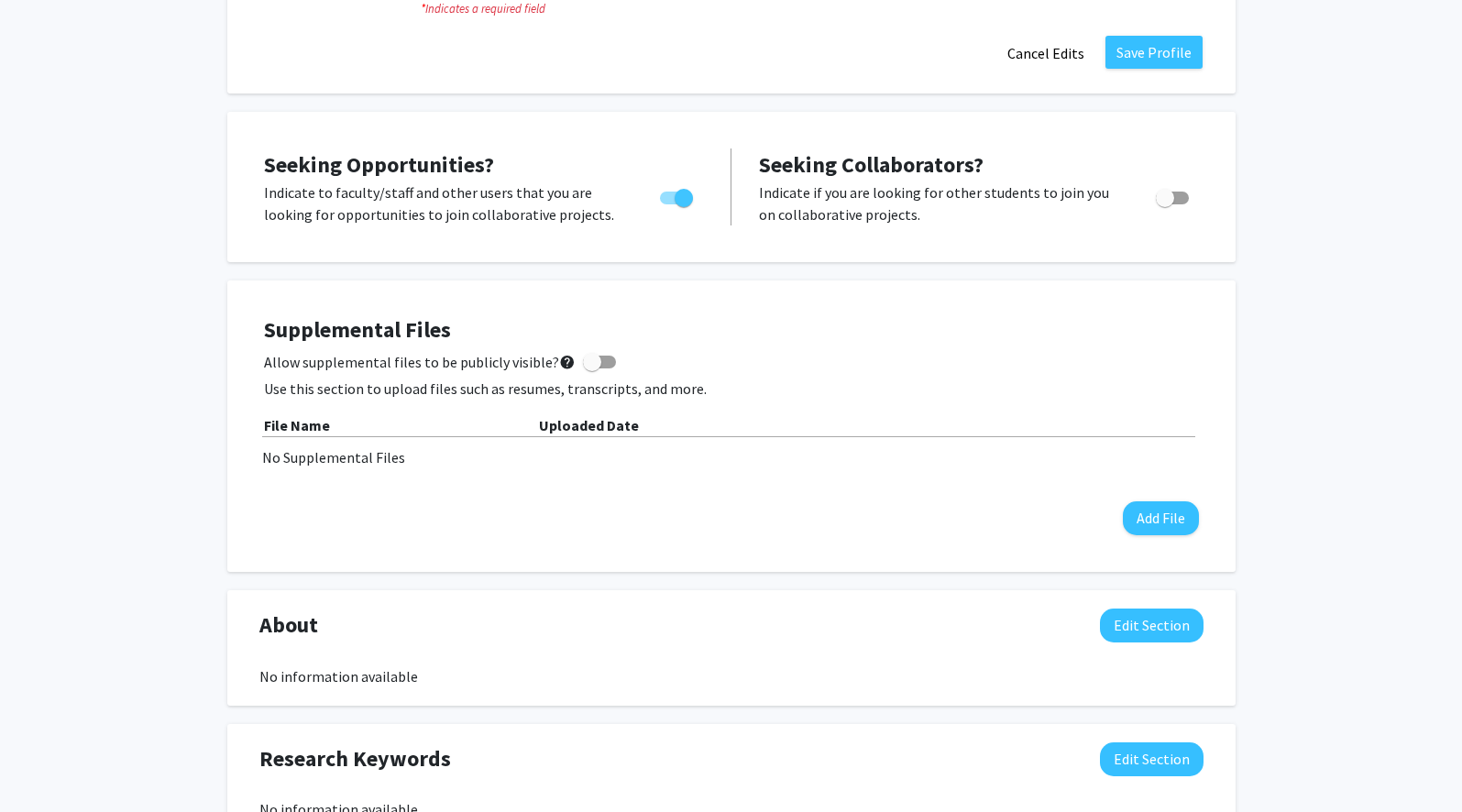
scroll to position [504, 0]
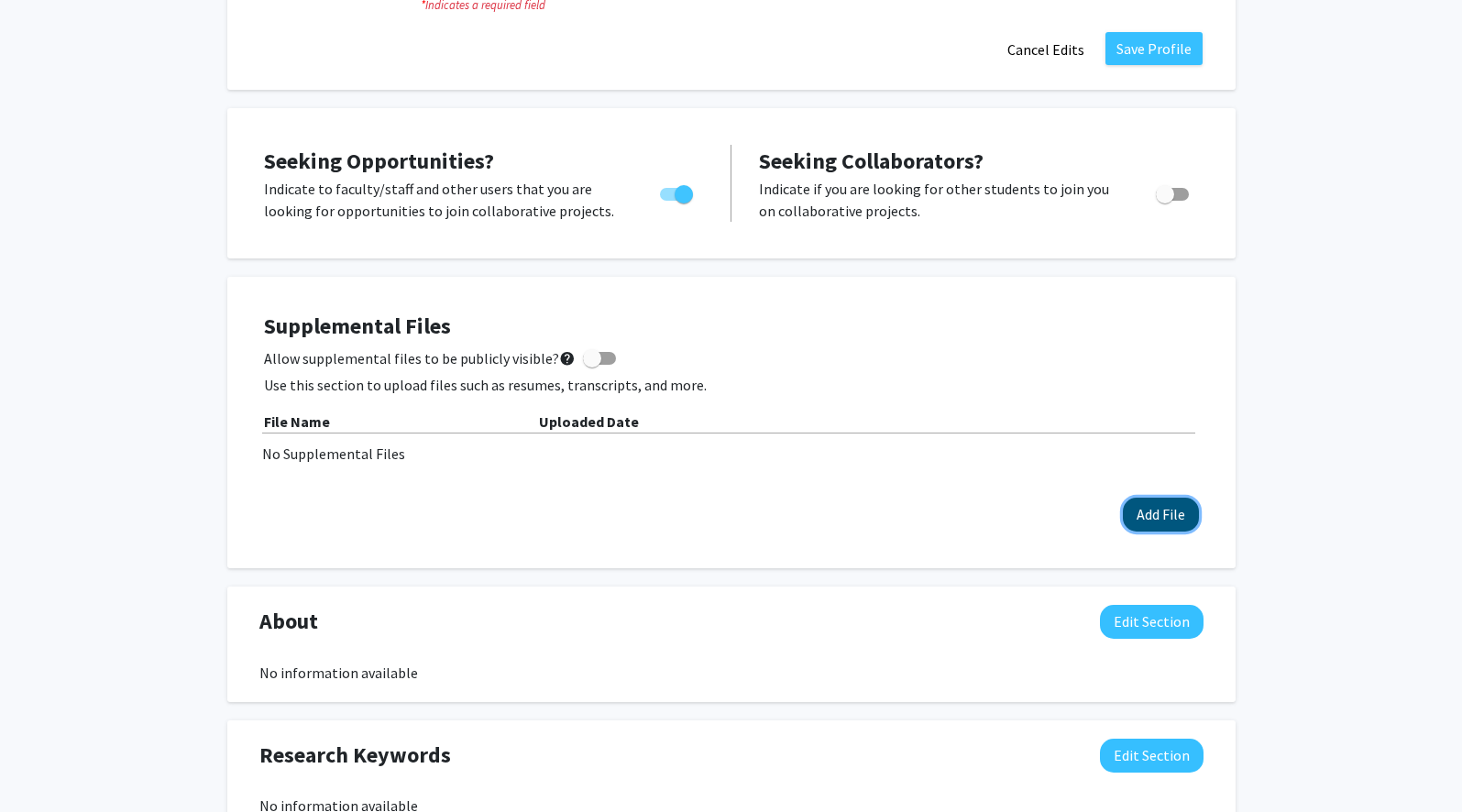
click at [908, 505] on button "Add File" at bounding box center [1160, 514] width 76 height 34
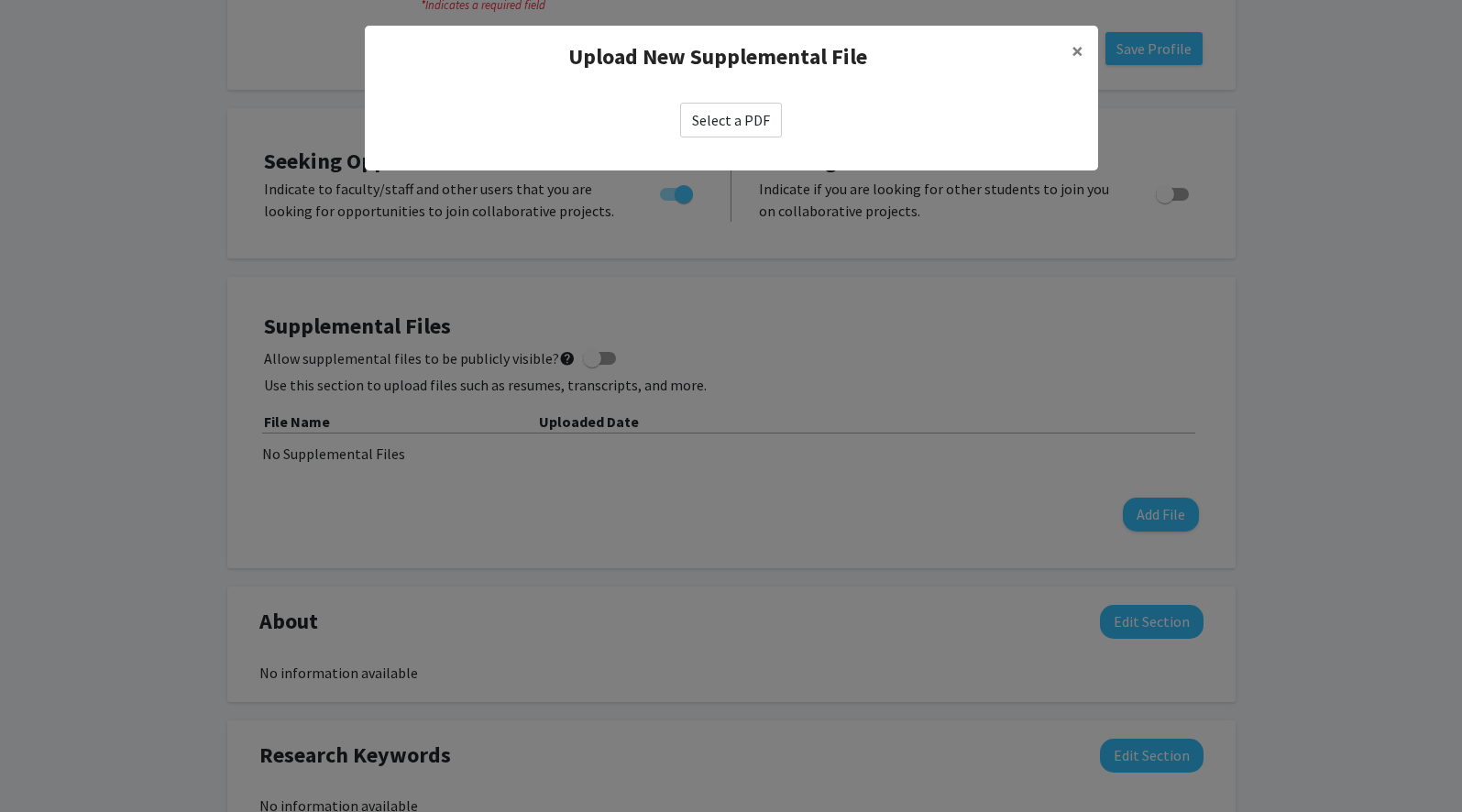
click at [740, 119] on label "Select a PDF" at bounding box center [731, 120] width 102 height 35
click at [0, 0] on input "Select a PDF" at bounding box center [0, 0] width 0 height 0
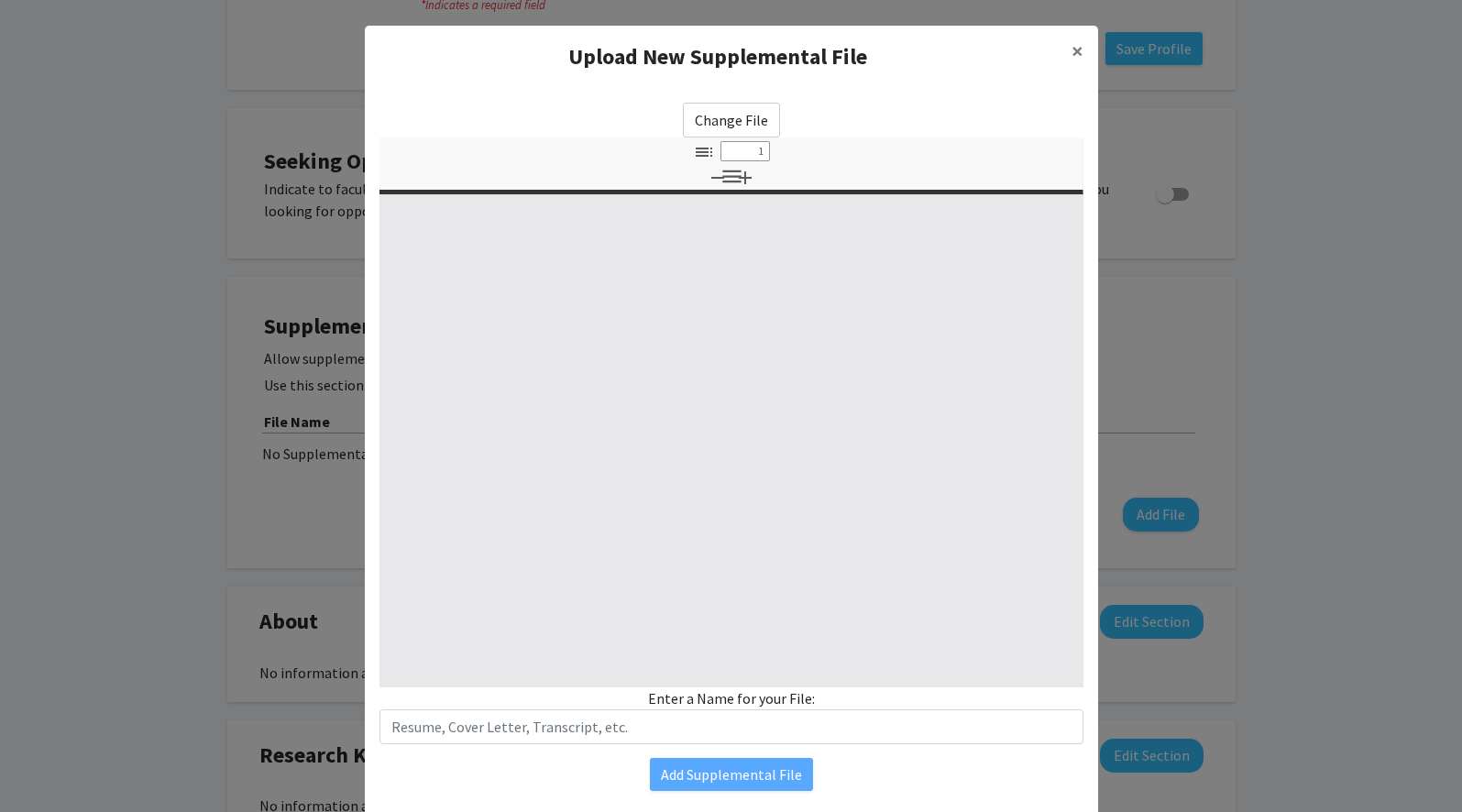
select select "custom"
type input "0"
select select "custom"
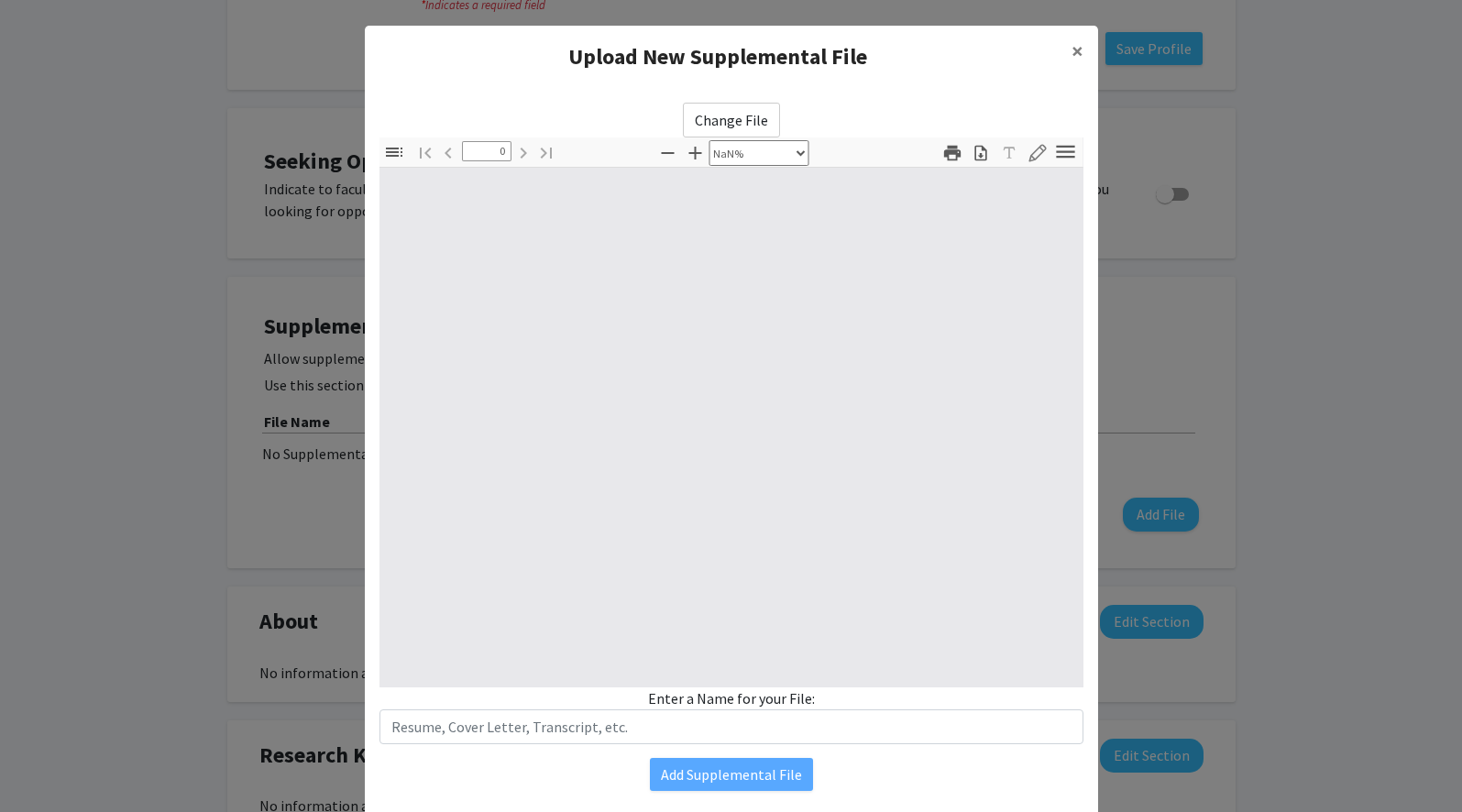
type input "1"
select select "auto"
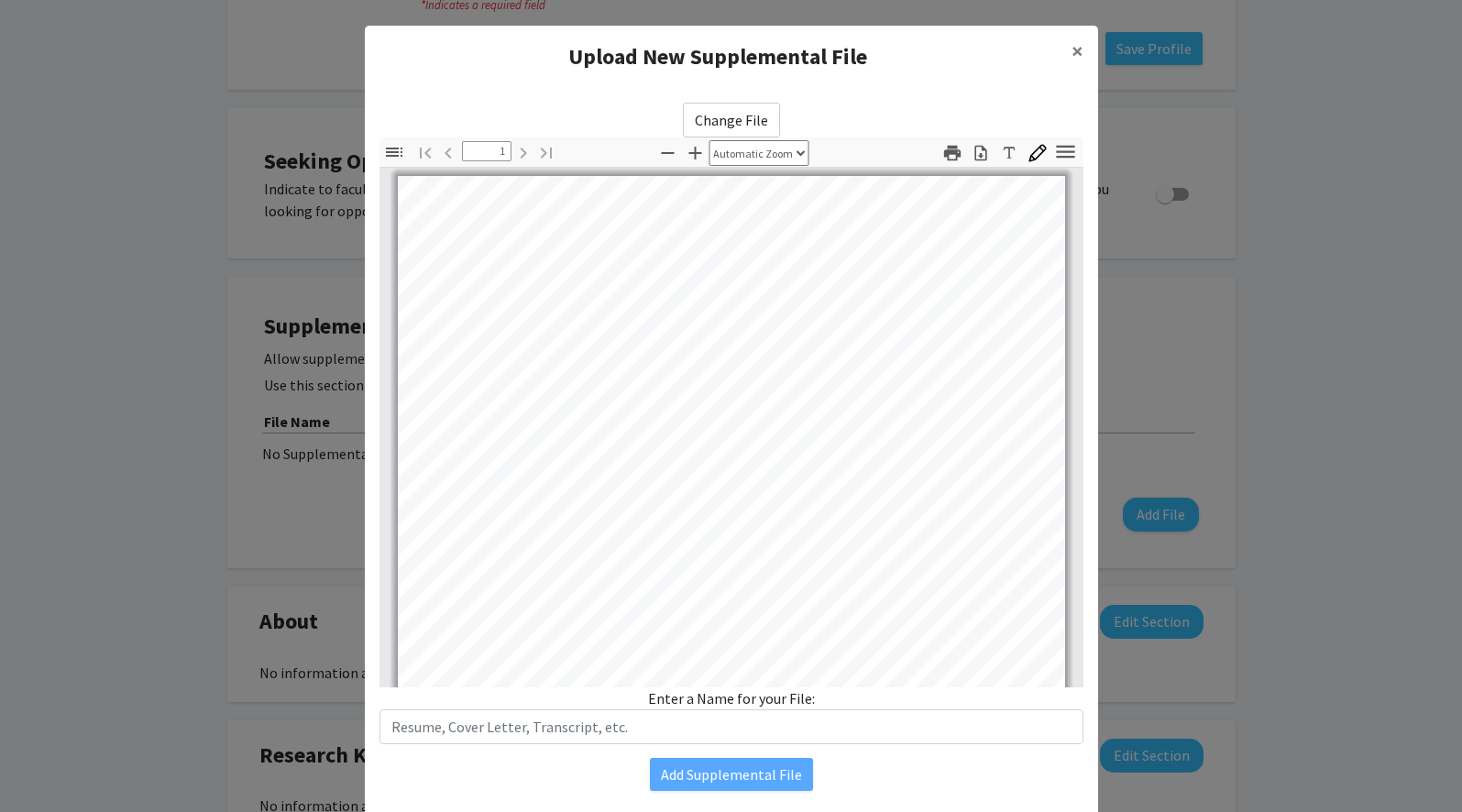
scroll to position [441, 0]
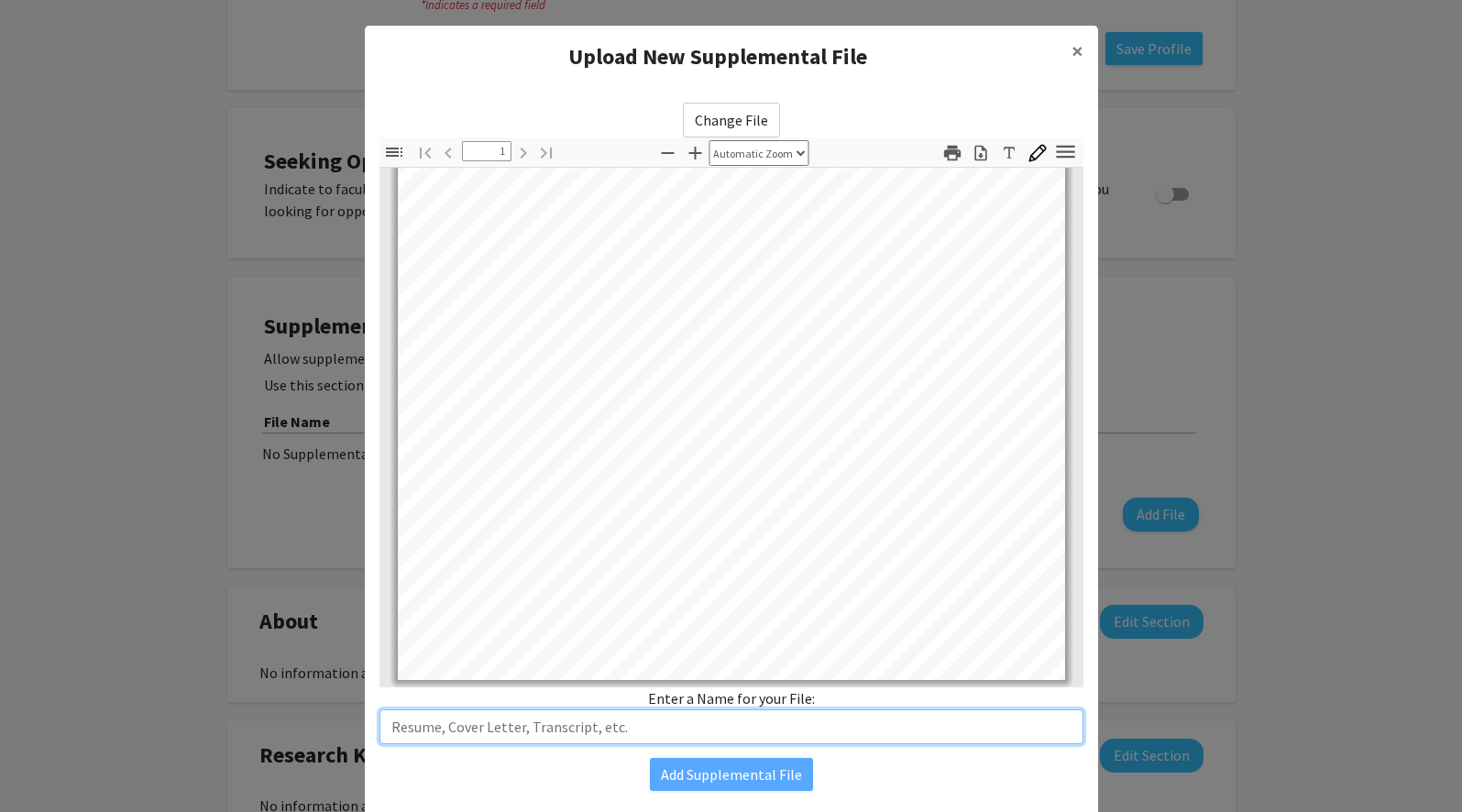
click at [727, 743] on input "text" at bounding box center [731, 726] width 704 height 35
type input "Resume"
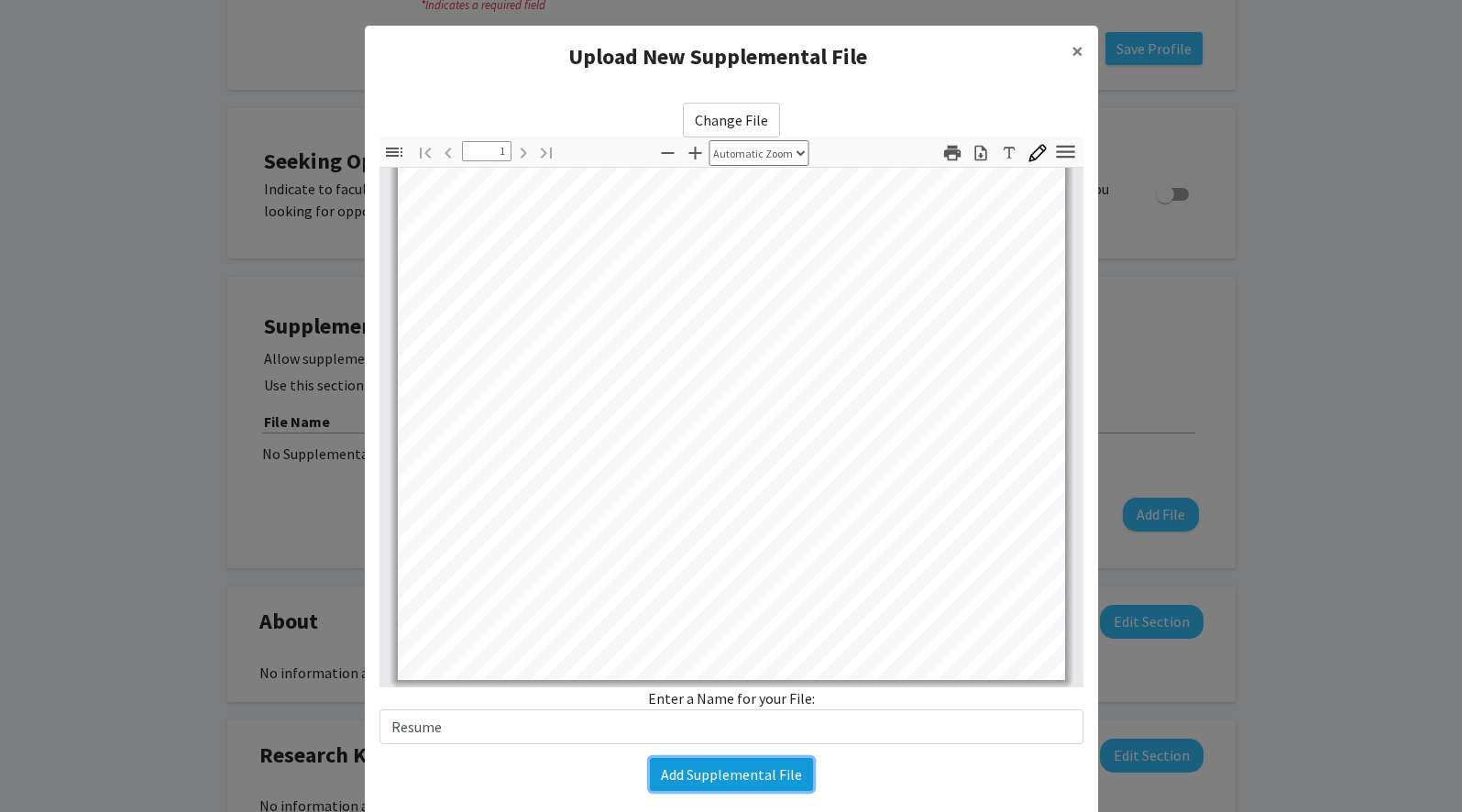
click at [785, 779] on button "Add Supplemental File" at bounding box center [731, 775] width 163 height 33
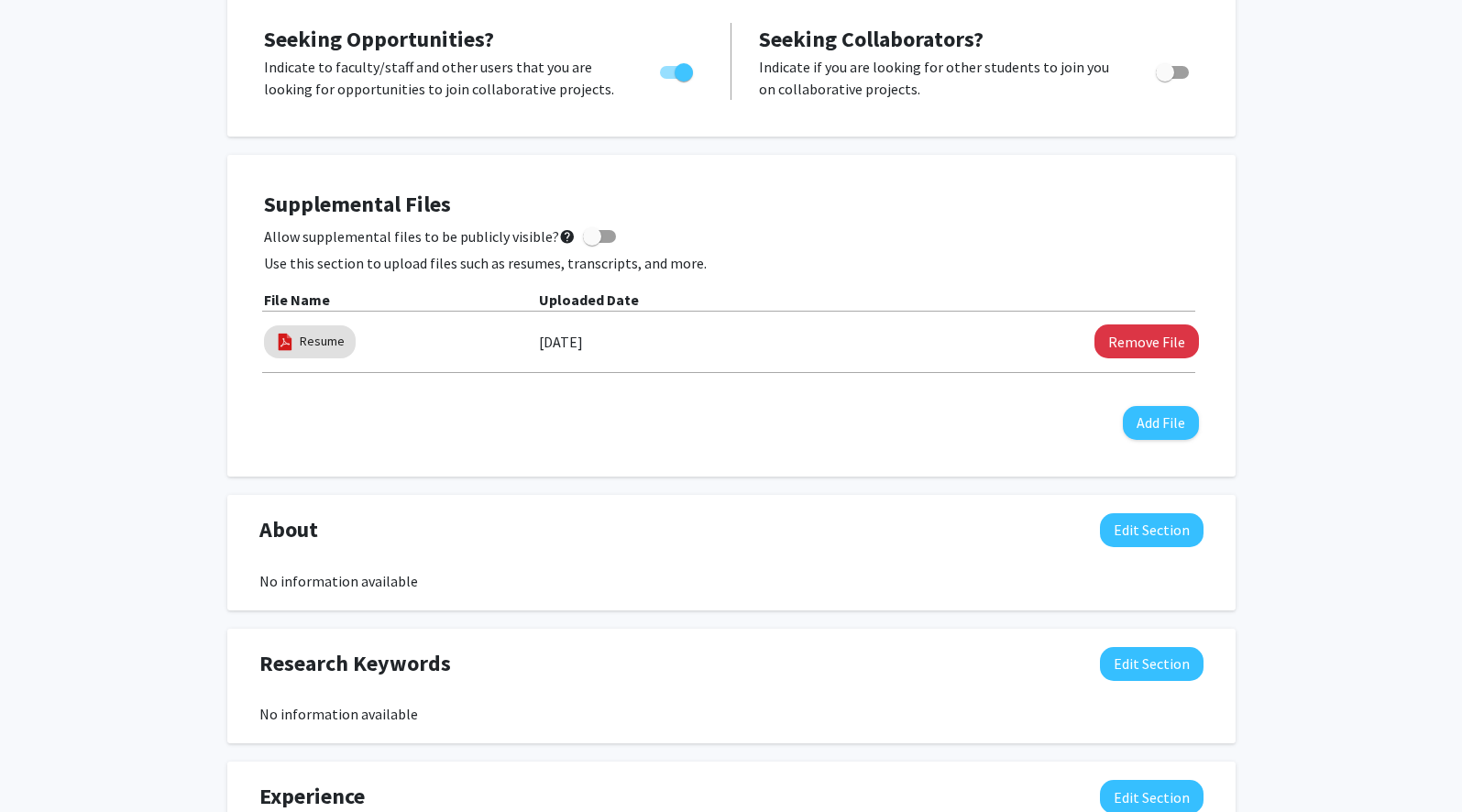
scroll to position [0, 0]
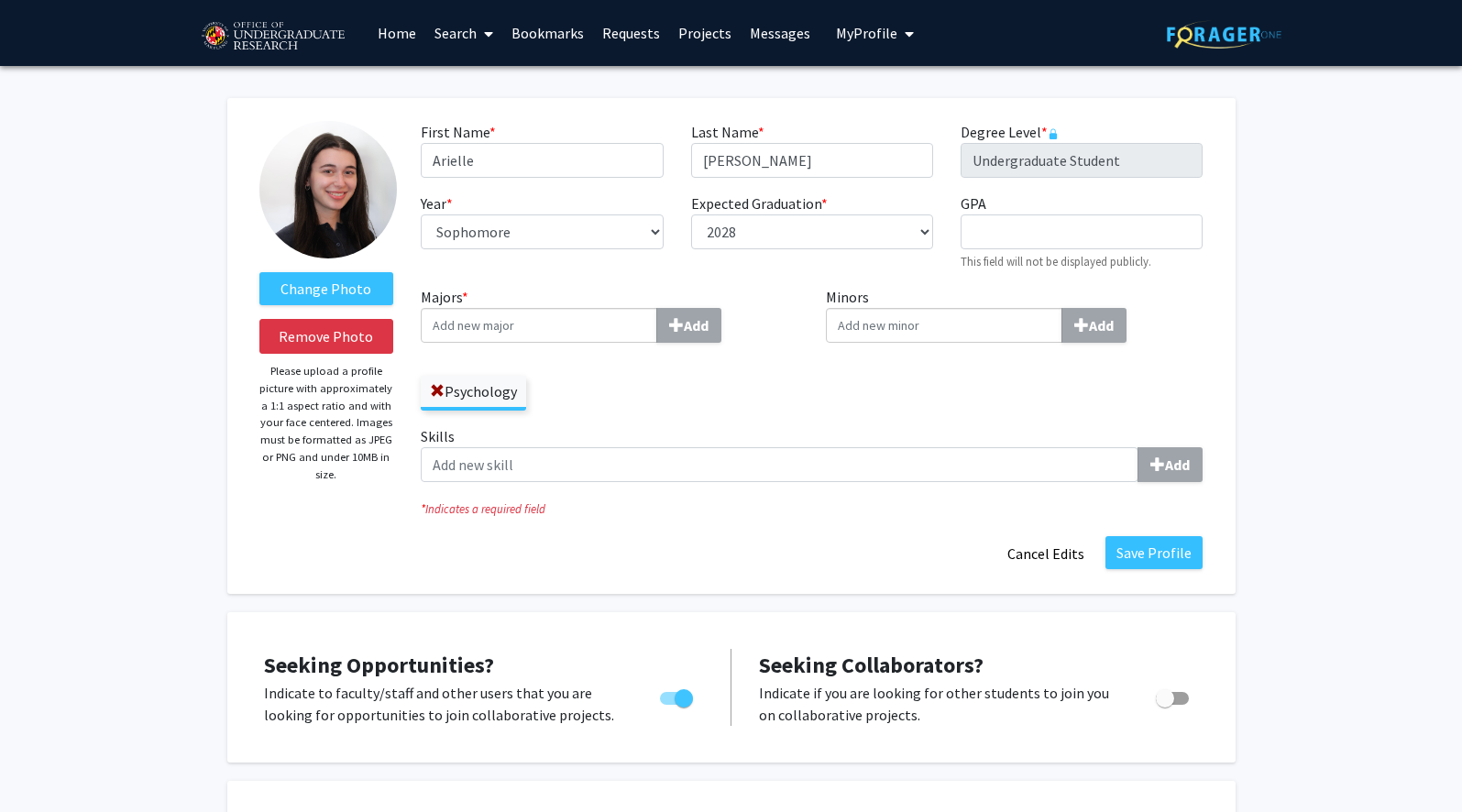
click at [651, 31] on link "Requests" at bounding box center [631, 33] width 76 height 64
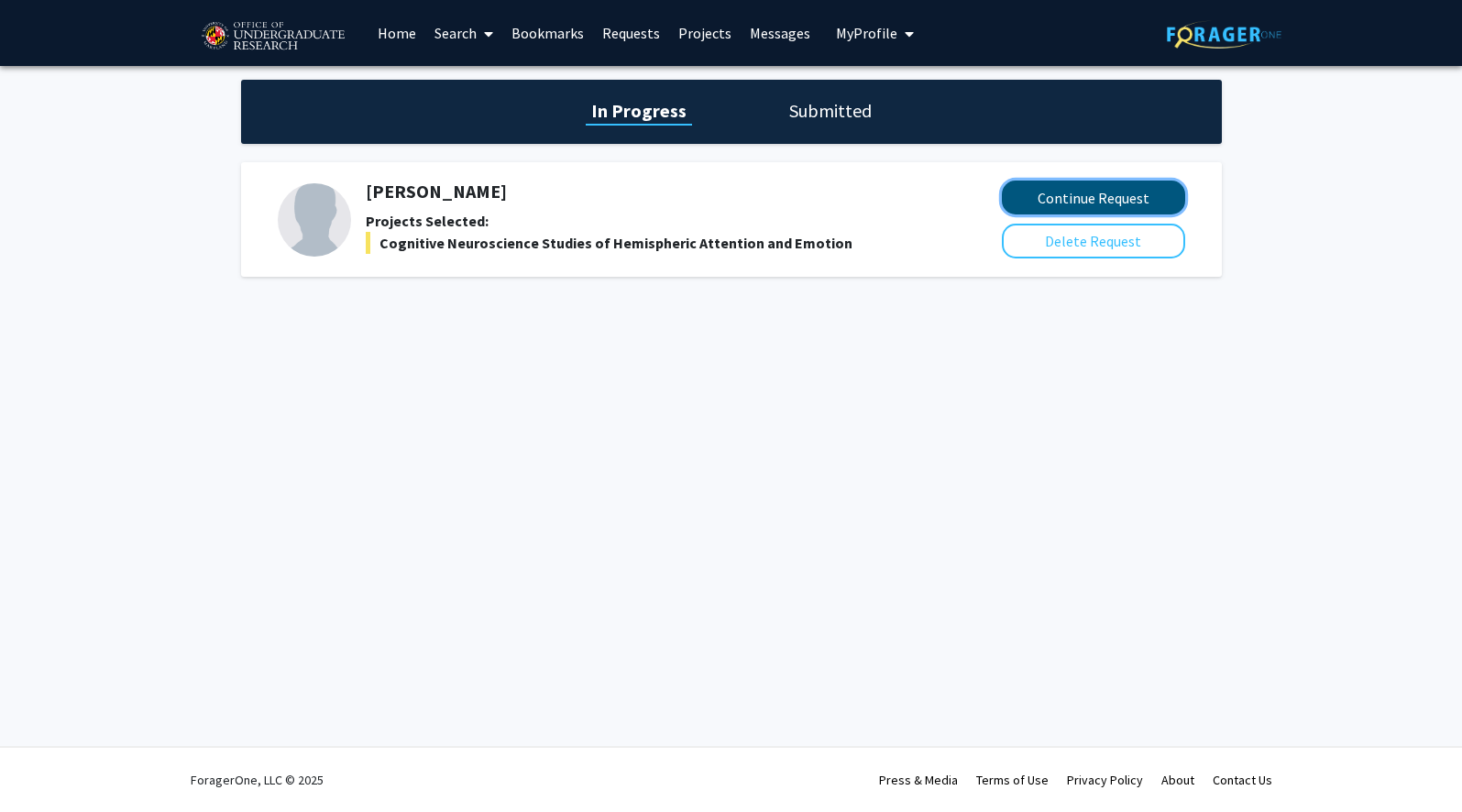
click at [908, 188] on button "Continue Request" at bounding box center [1093, 197] width 184 height 34
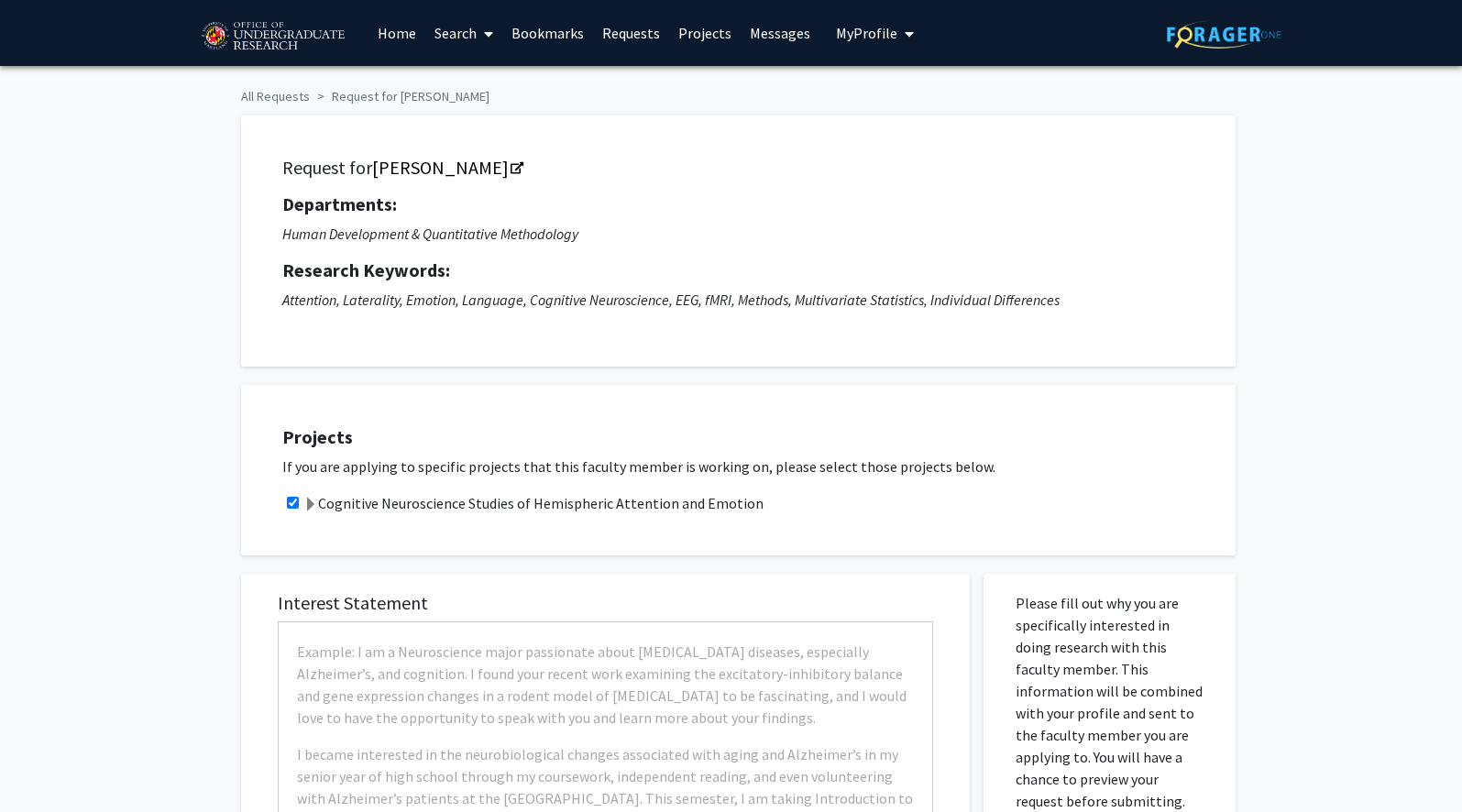
checkbox input "true"
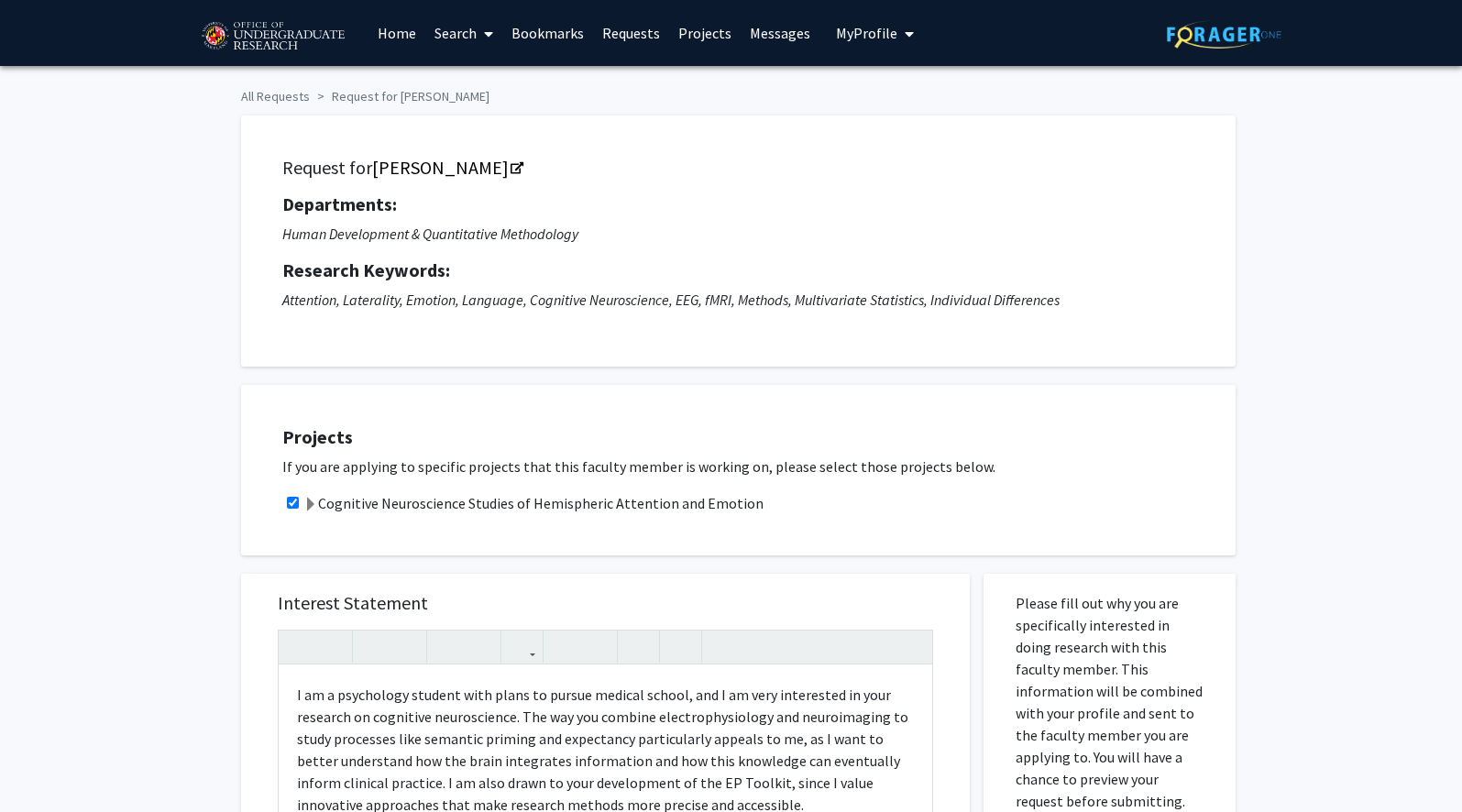
scroll to position [699, 0]
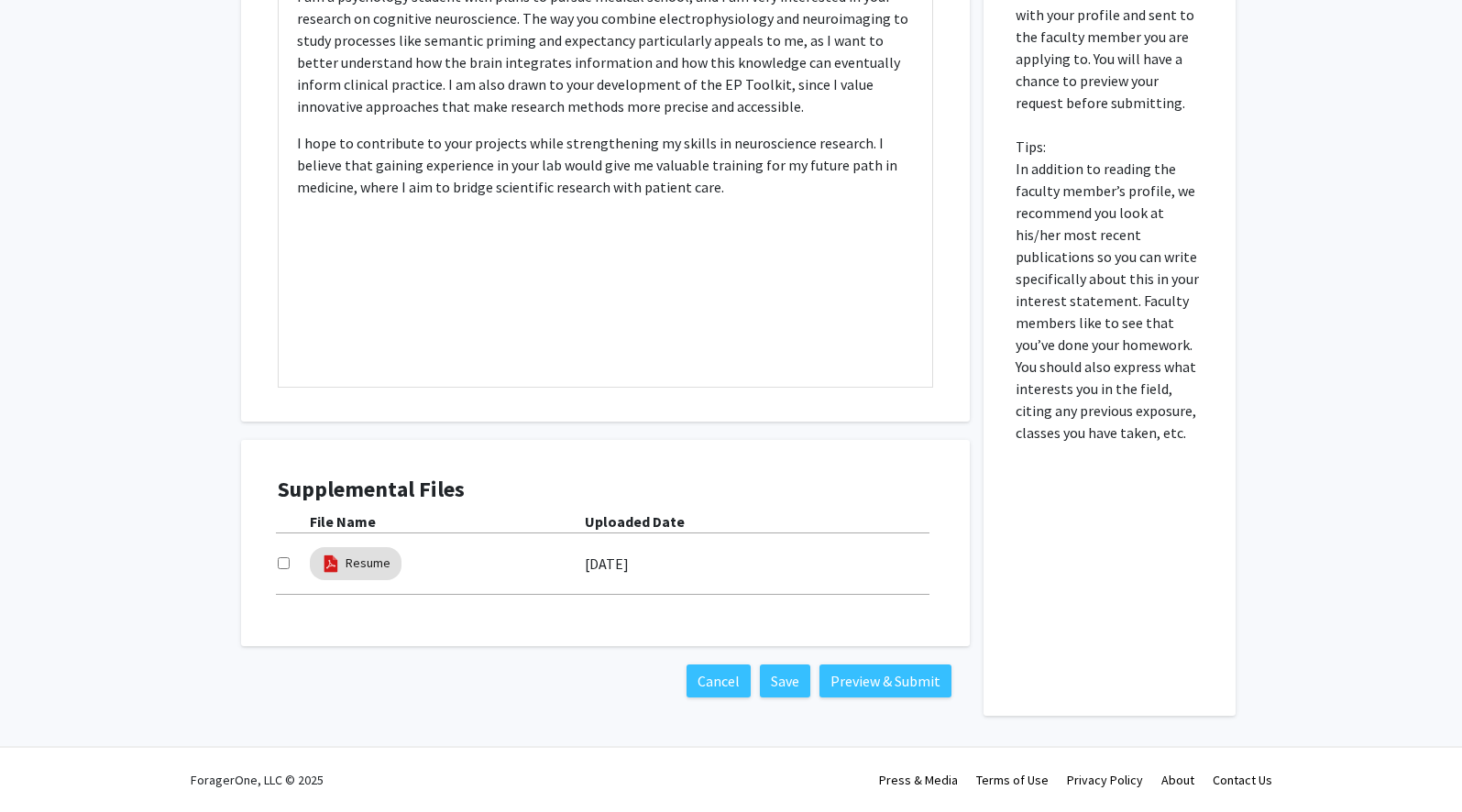
click at [286, 562] on input "checkbox" at bounding box center [284, 563] width 12 height 12
checkbox input "true"
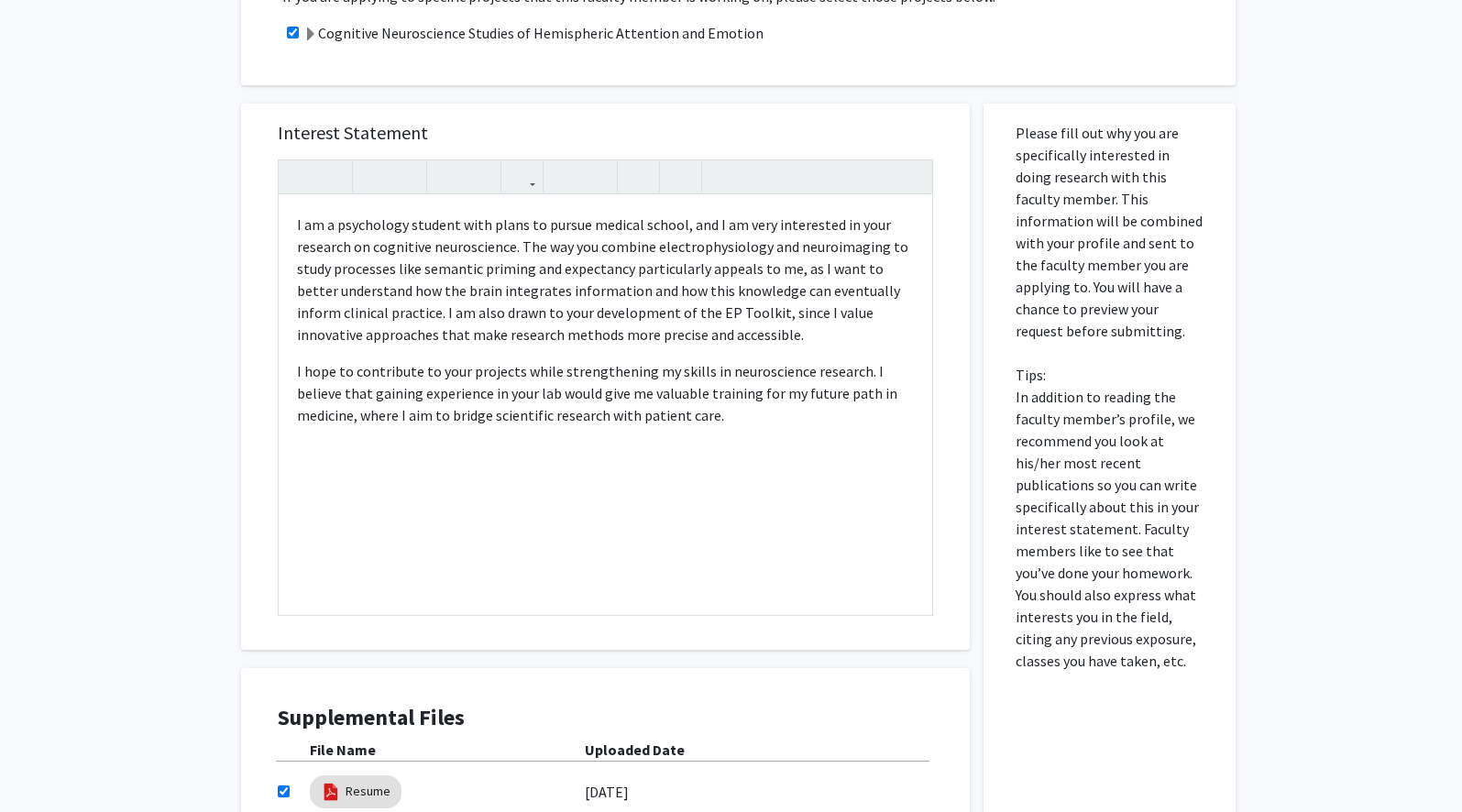
scroll to position [679, 0]
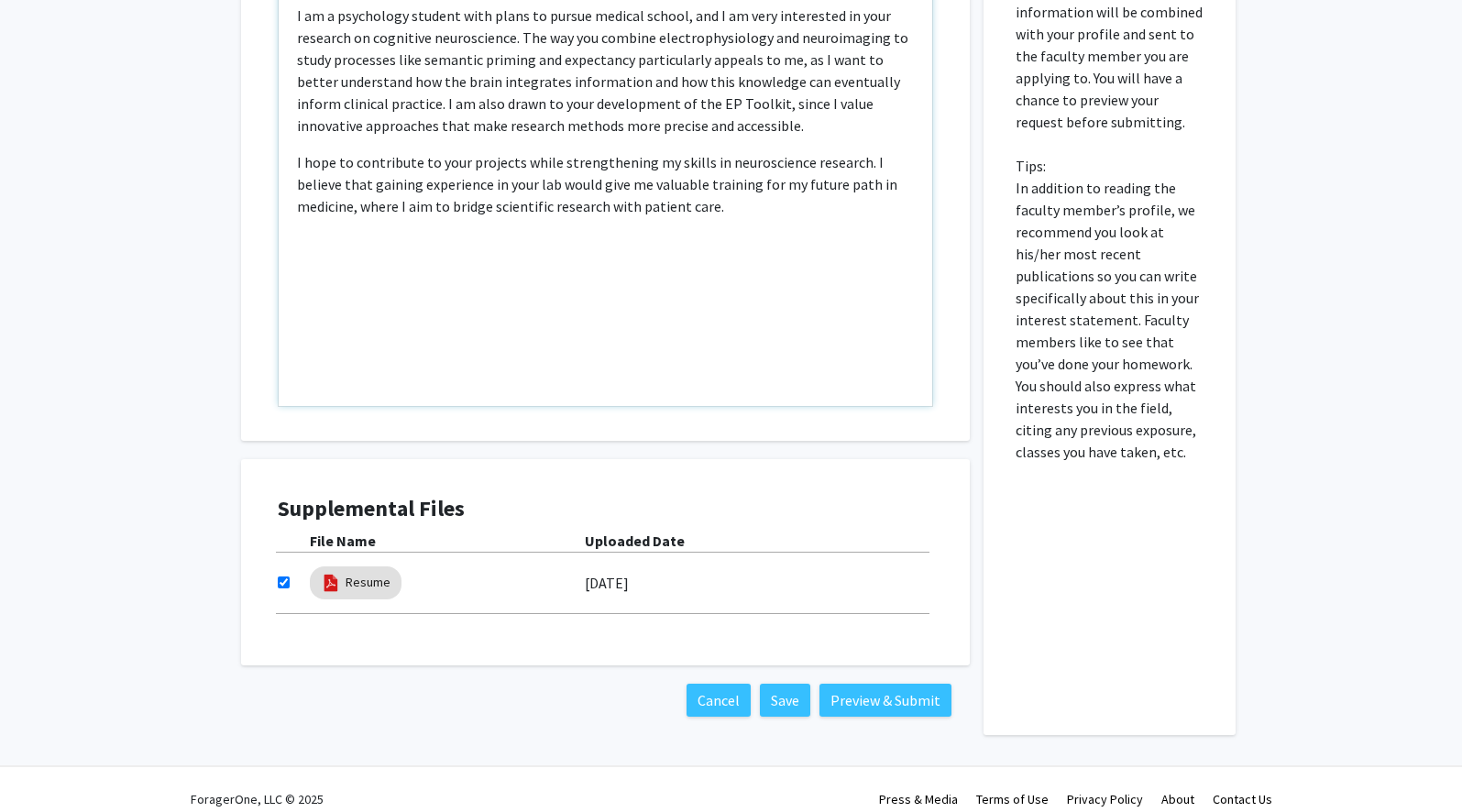
click at [698, 266] on div "I am a psychology student with plans to pursue medical school, and I am very in…" at bounding box center [606, 196] width 654 height 420
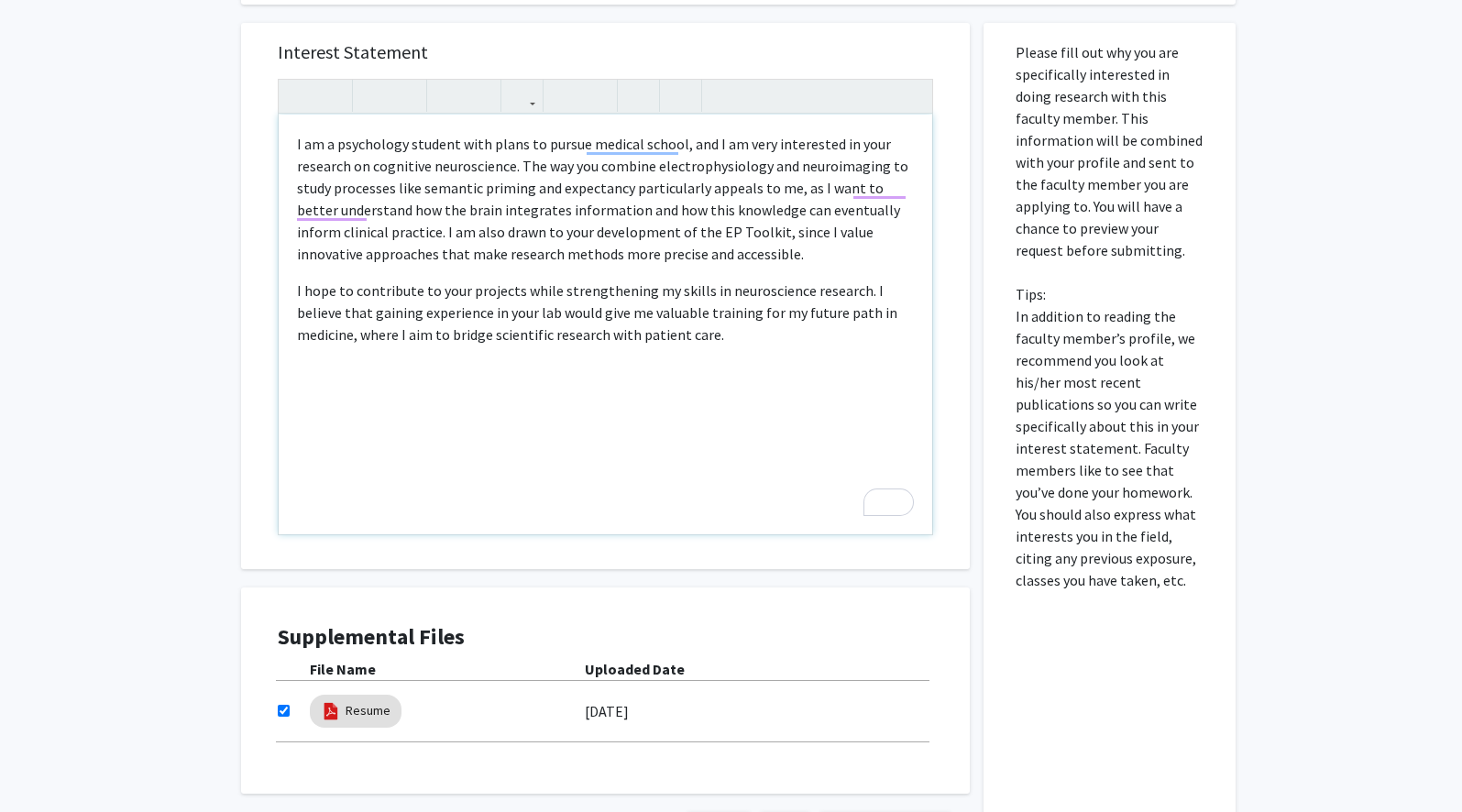
scroll to position [595, 0]
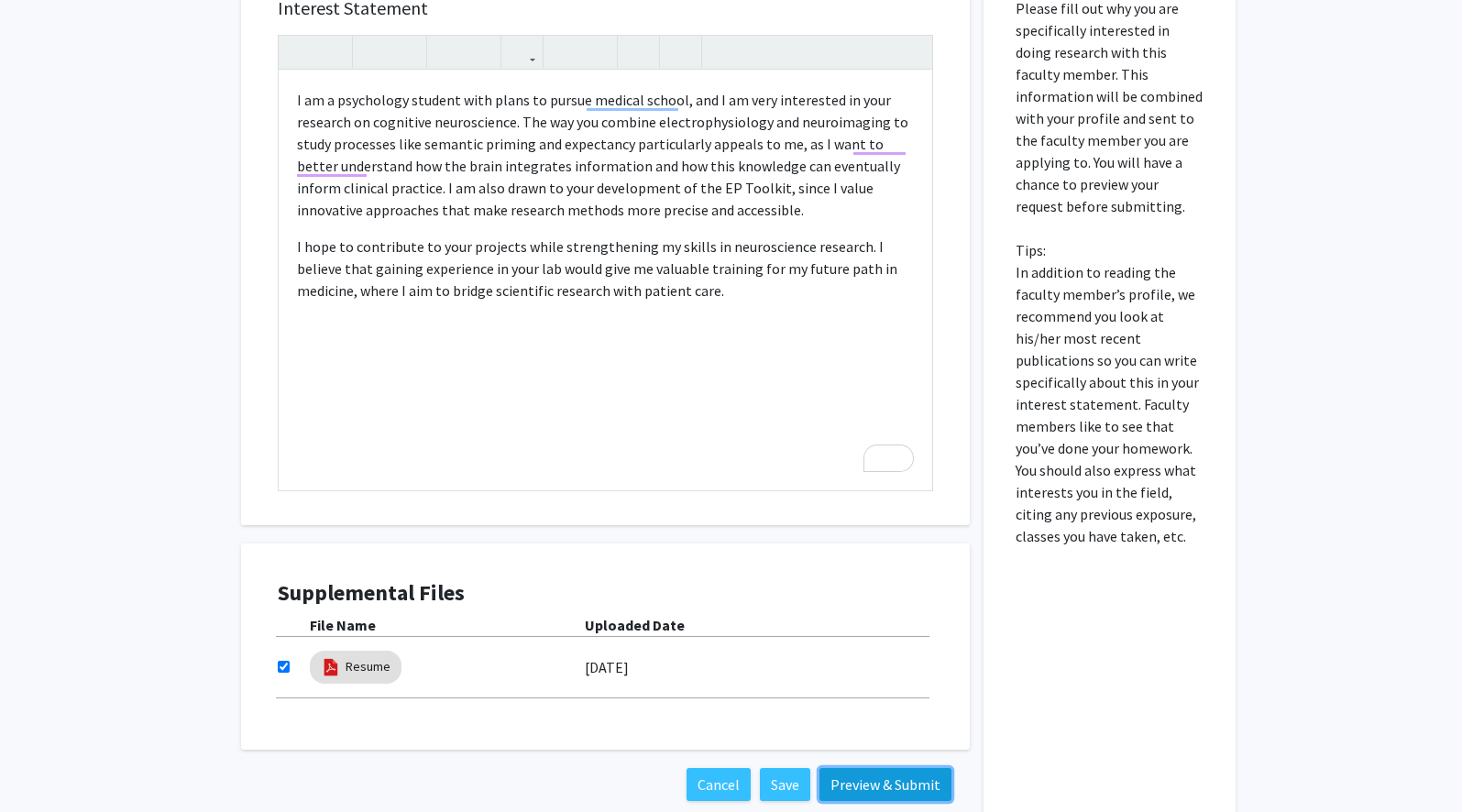
click at [856, 785] on button "Preview & Submit" at bounding box center [884, 784] width 132 height 33
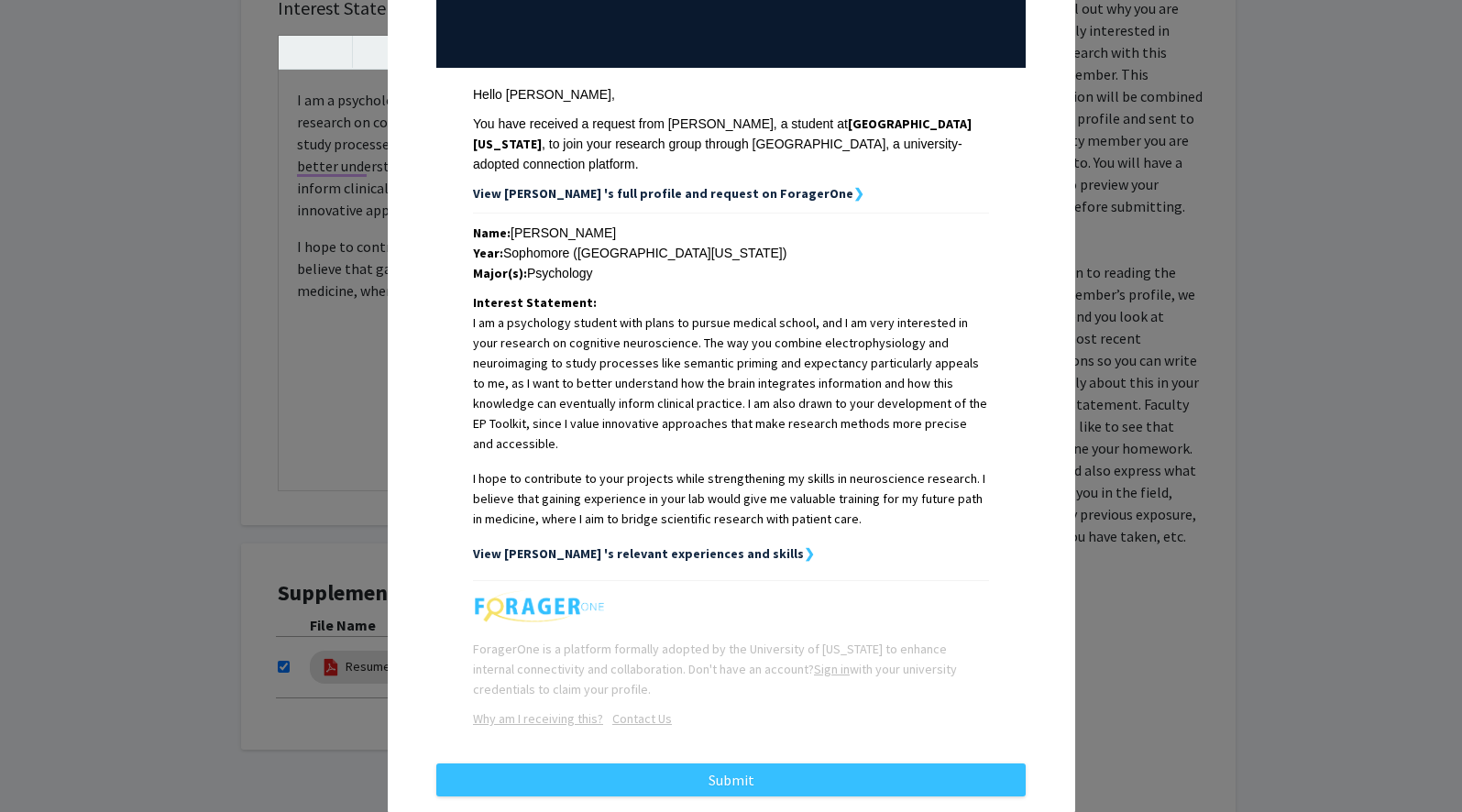
scroll to position [191, 0]
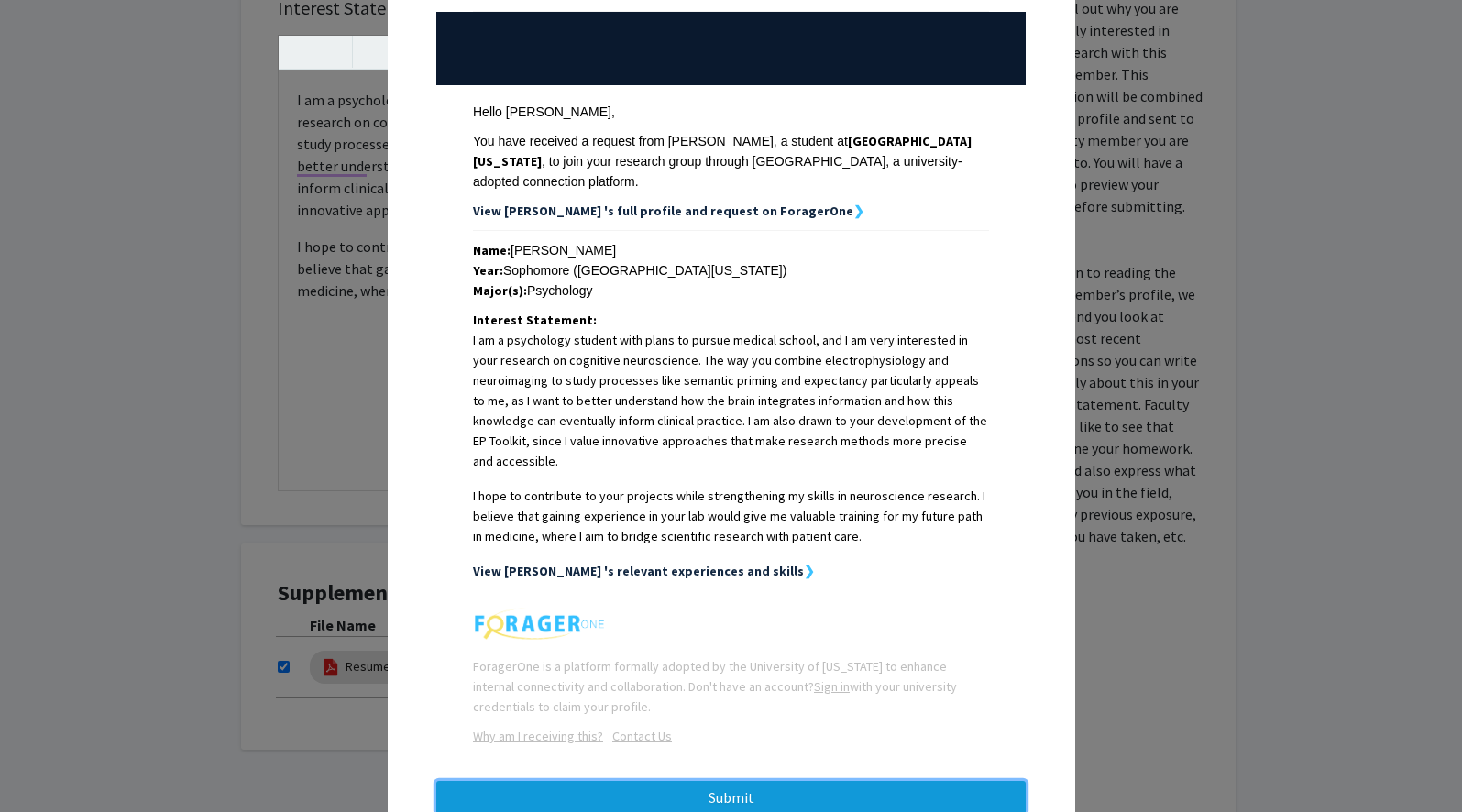
click at [575, 780] on button "Submit" at bounding box center [731, 797] width 589 height 33
